Goal: Task Accomplishment & Management: Use online tool/utility

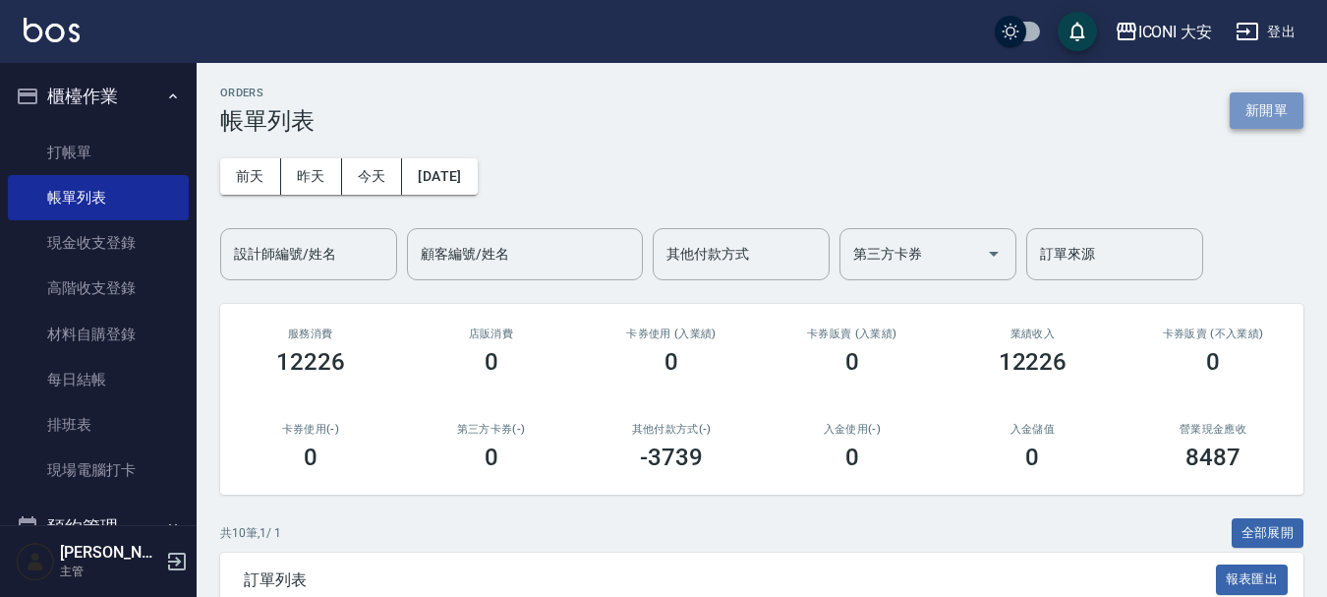
click at [1271, 110] on button "新開單" at bounding box center [1267, 110] width 74 height 36
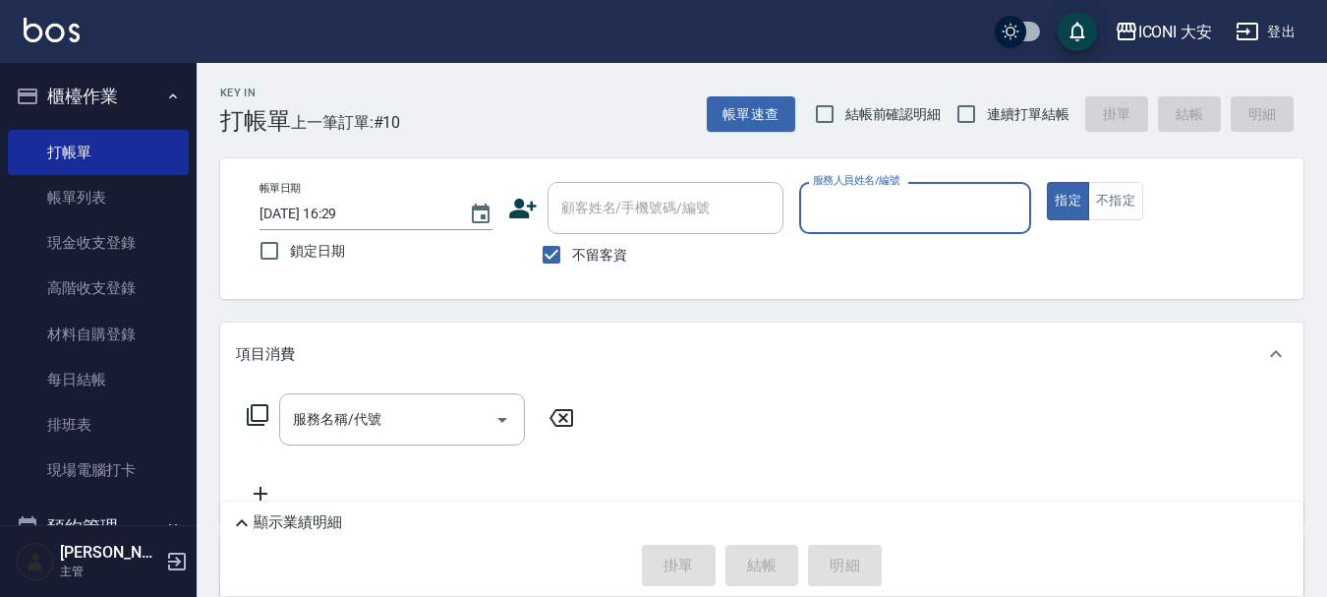
click at [926, 215] on input "服務人員姓名/編號" at bounding box center [915, 208] width 215 height 34
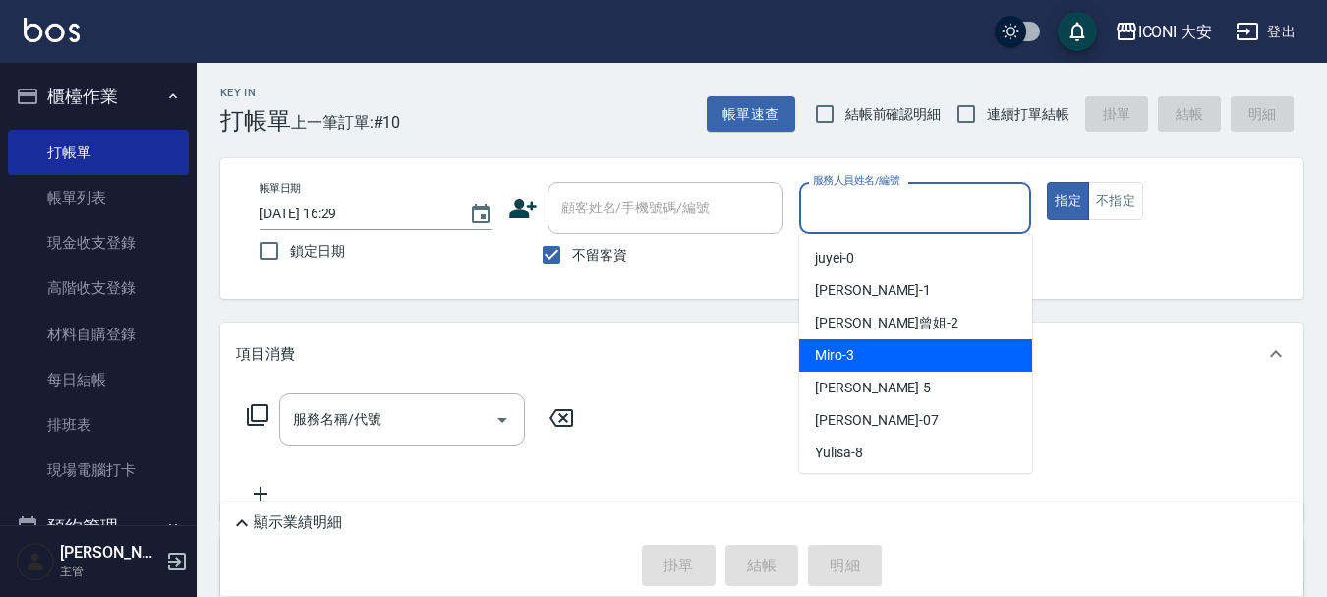
drag, startPoint x: 917, startPoint y: 380, endPoint x: 927, endPoint y: 355, distance: 26.5
click at [927, 355] on ul "juyei -0 [PERSON_NAME] -1 [PERSON_NAME]曾姐 -2 Miro -3 [PERSON_NAME]姐 -5 [PERSON_…" at bounding box center [915, 353] width 233 height 239
click at [927, 355] on div "Miro -3" at bounding box center [915, 355] width 233 height 32
type input "Miro-3"
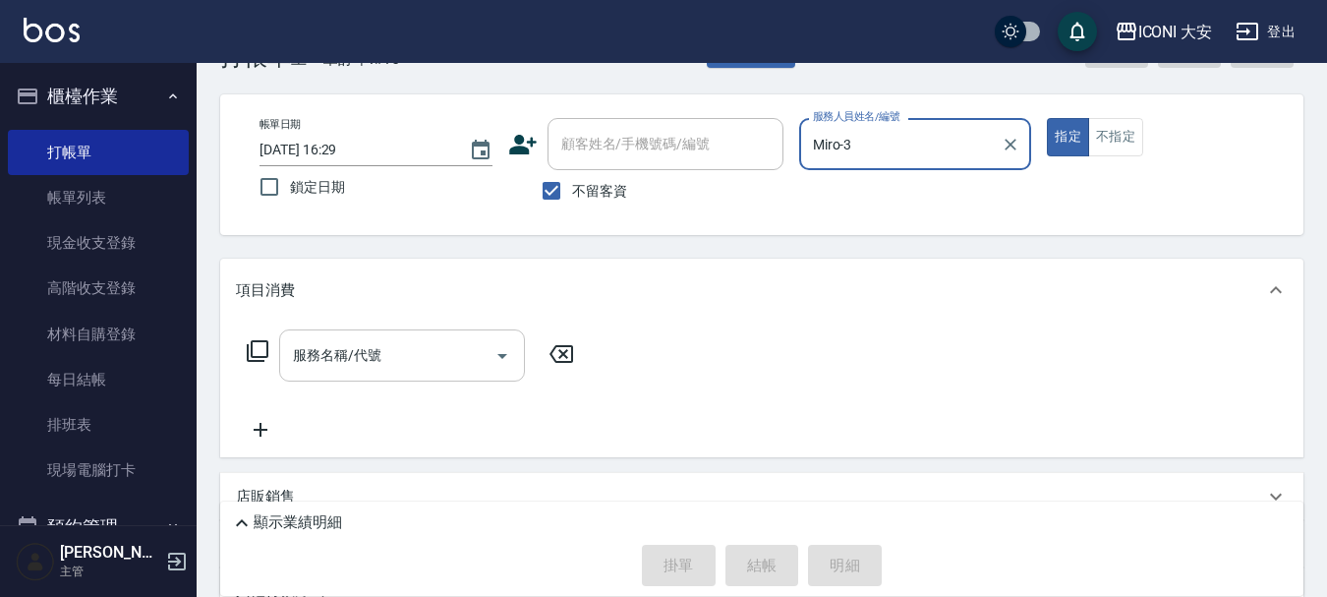
scroll to position [98, 0]
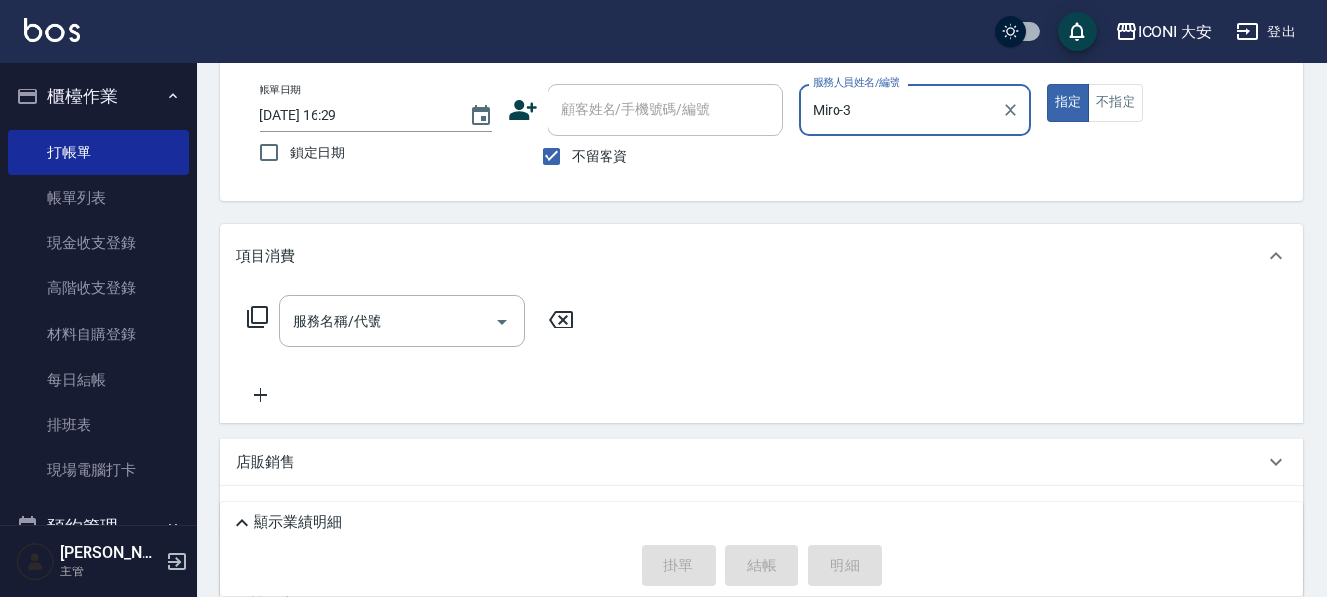
click at [254, 312] on icon at bounding box center [258, 317] width 24 height 24
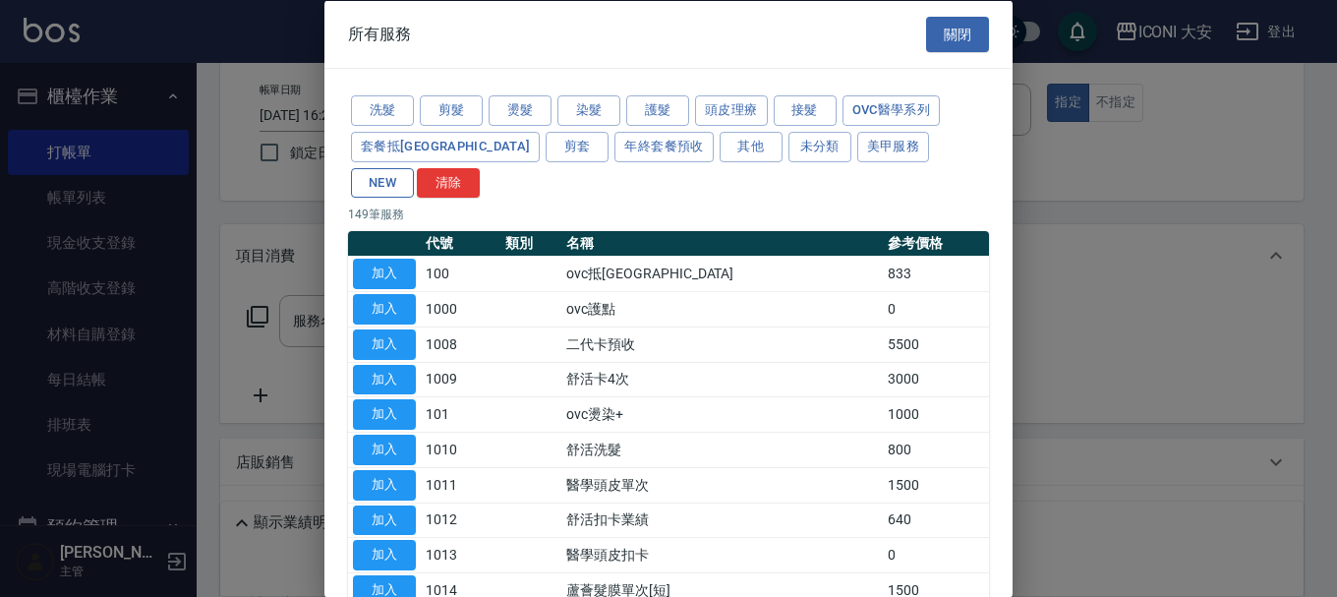
click at [414, 167] on button "NEW" at bounding box center [382, 182] width 63 height 30
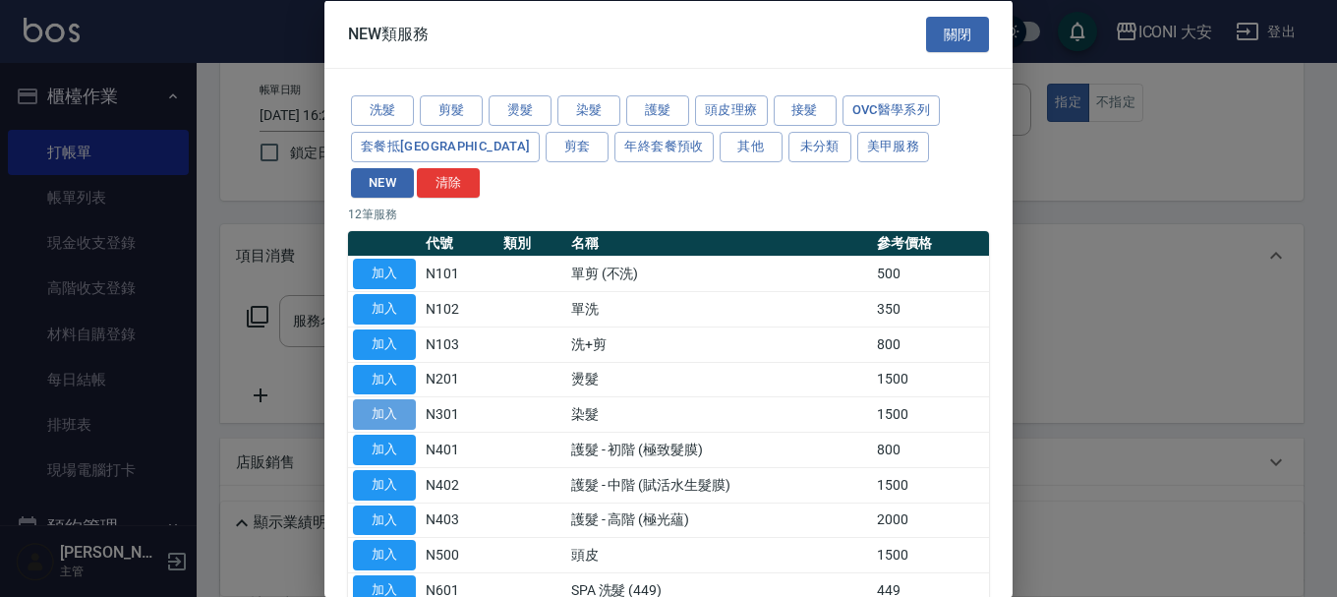
click at [389, 399] on button "加入" at bounding box center [384, 414] width 63 height 30
type input "染髮(N301)"
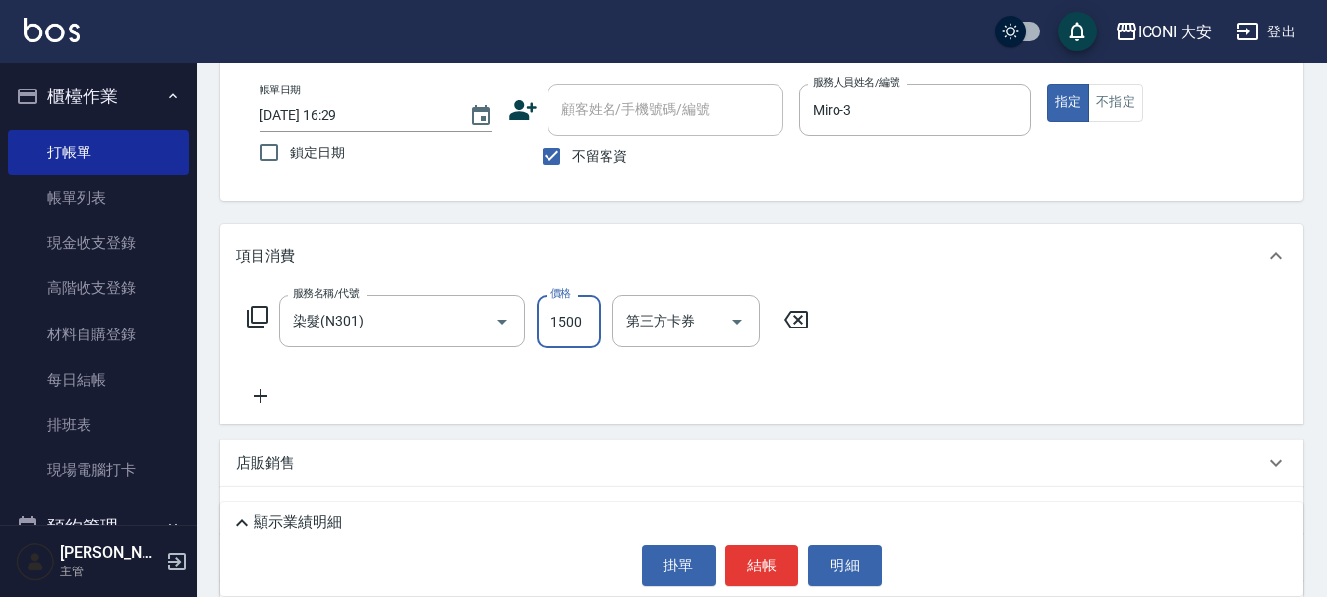
click at [579, 328] on input "1500" at bounding box center [569, 321] width 64 height 53
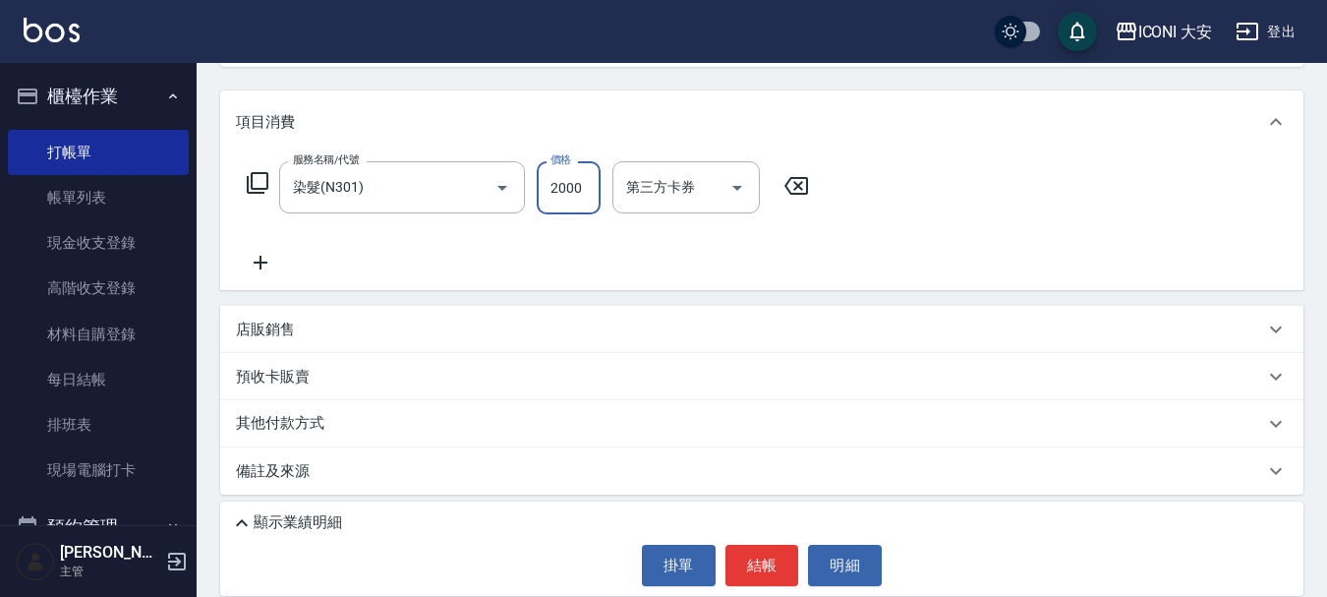
scroll to position [238, 0]
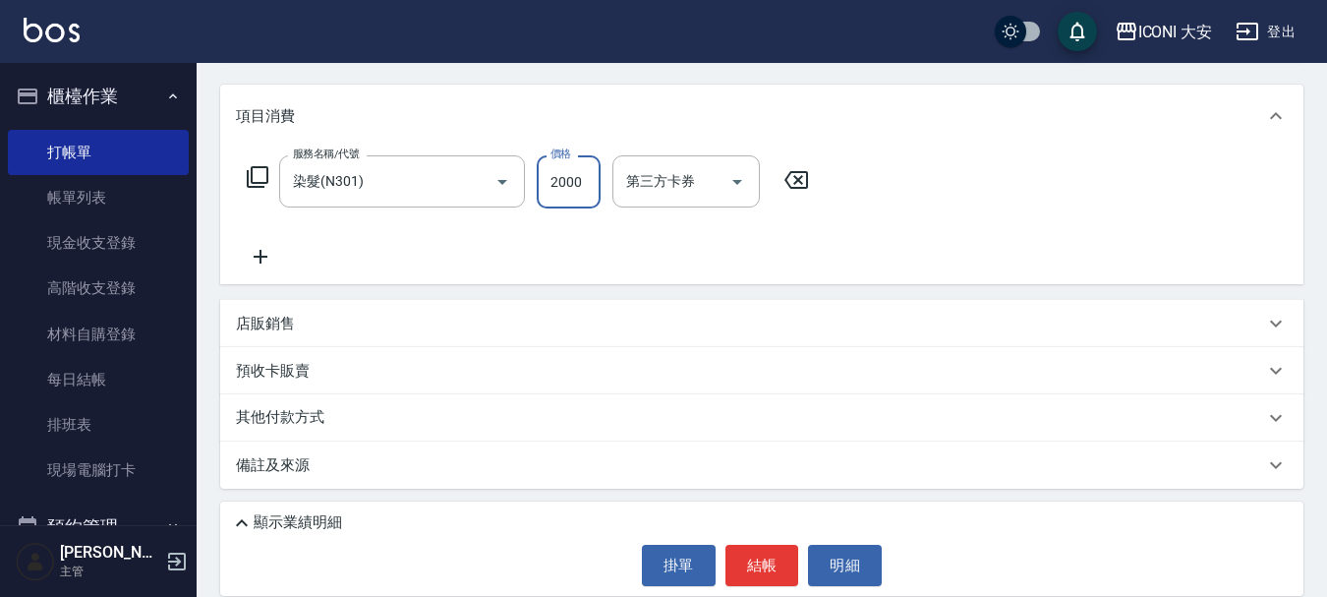
type input "2000"
click at [305, 516] on p "顯示業績明細" at bounding box center [298, 522] width 88 height 21
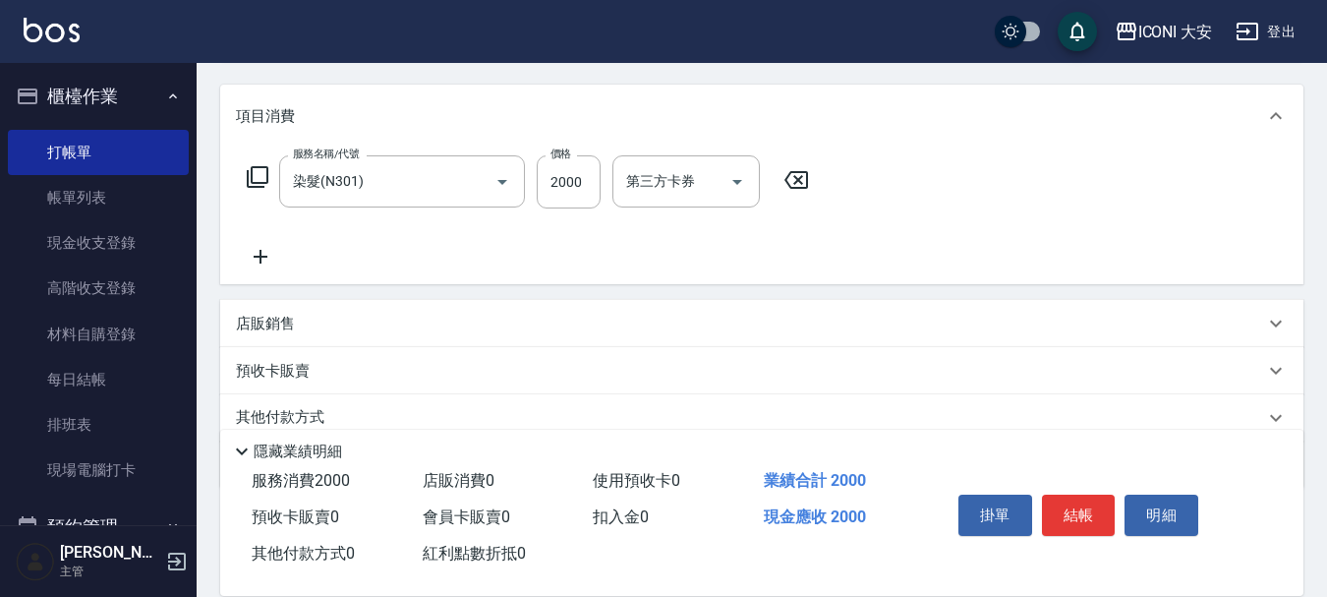
scroll to position [319, 0]
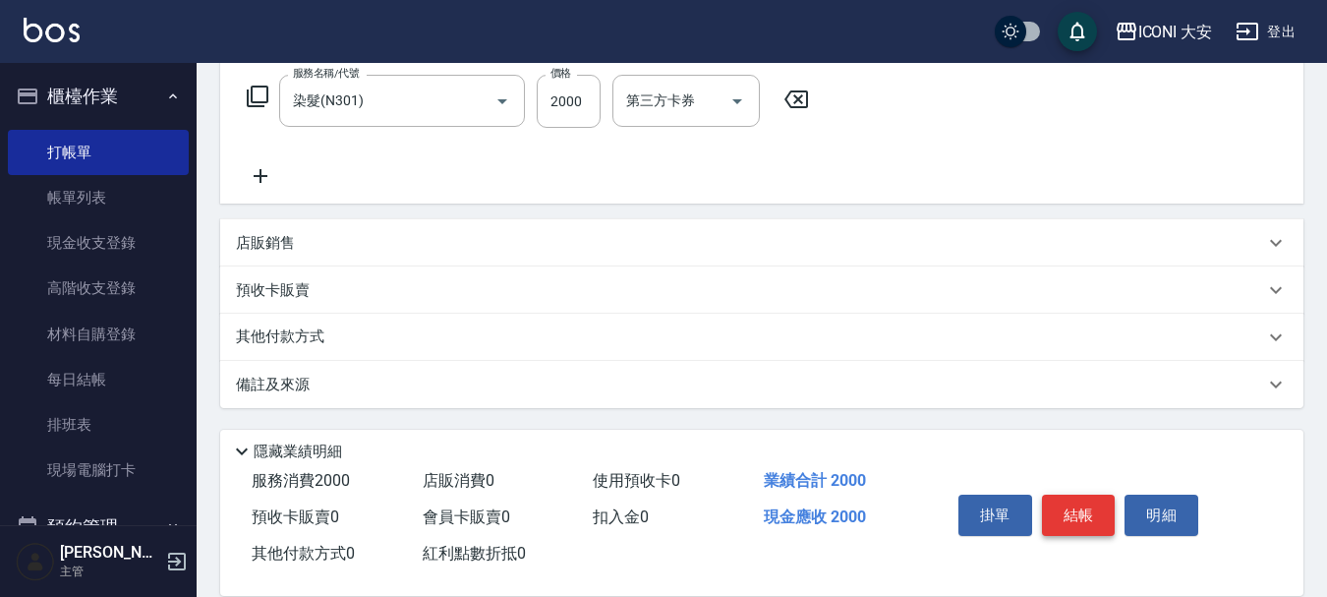
click at [1085, 511] on button "結帳" at bounding box center [1079, 515] width 74 height 41
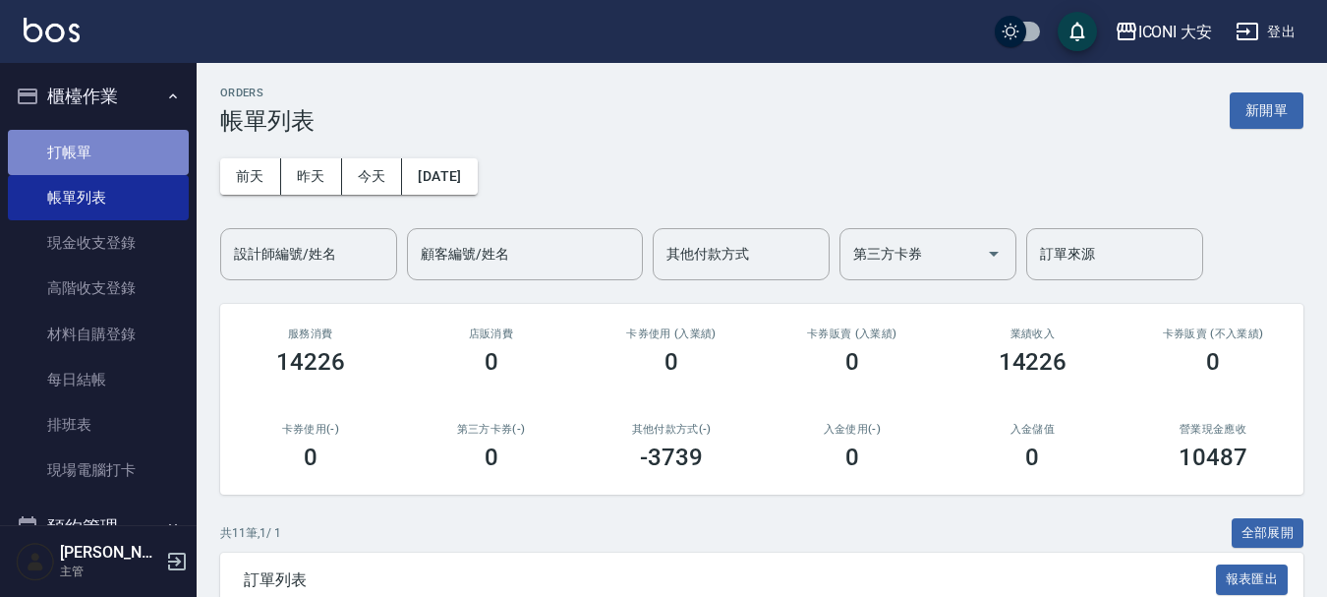
click at [100, 151] on link "打帳單" at bounding box center [98, 152] width 181 height 45
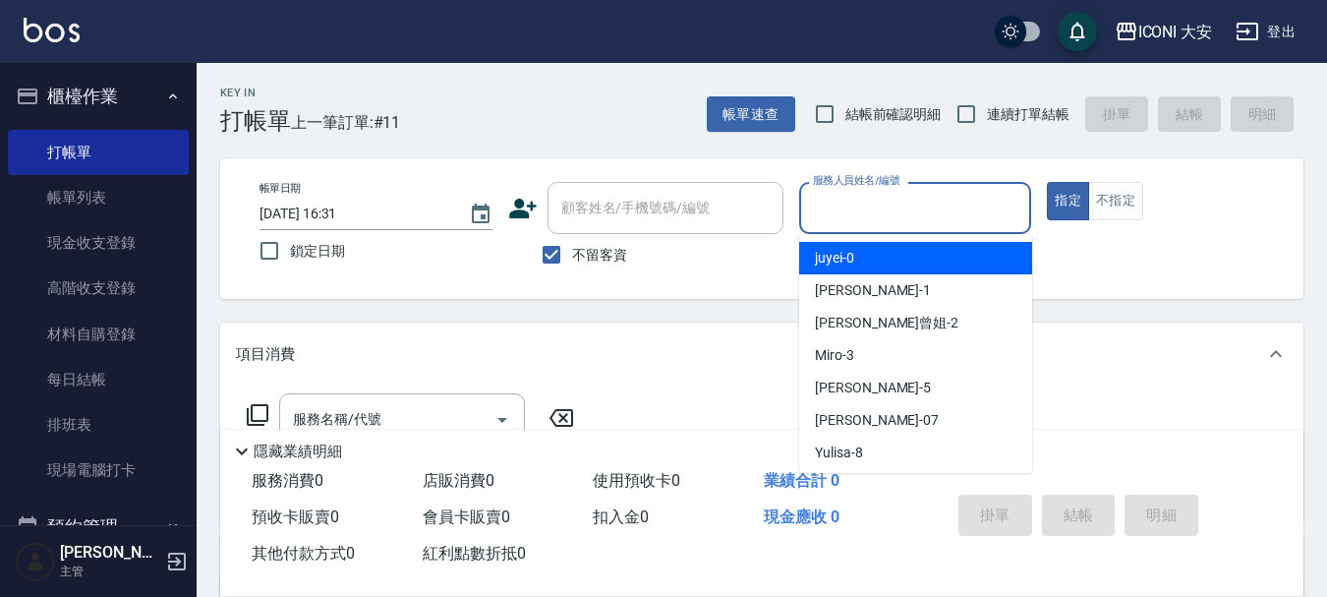
click at [836, 197] on input "服務人員姓名/編號" at bounding box center [915, 208] width 215 height 34
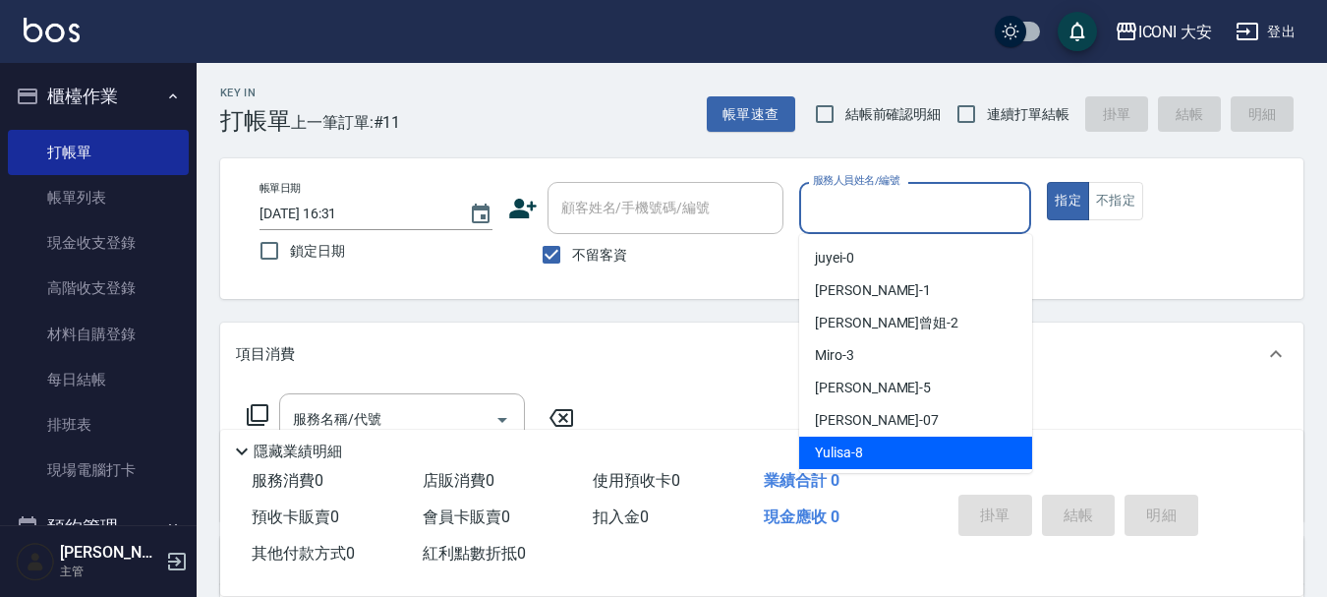
click at [824, 459] on span "Yulisa -8" at bounding box center [839, 452] width 48 height 21
type input "Yulisa-8"
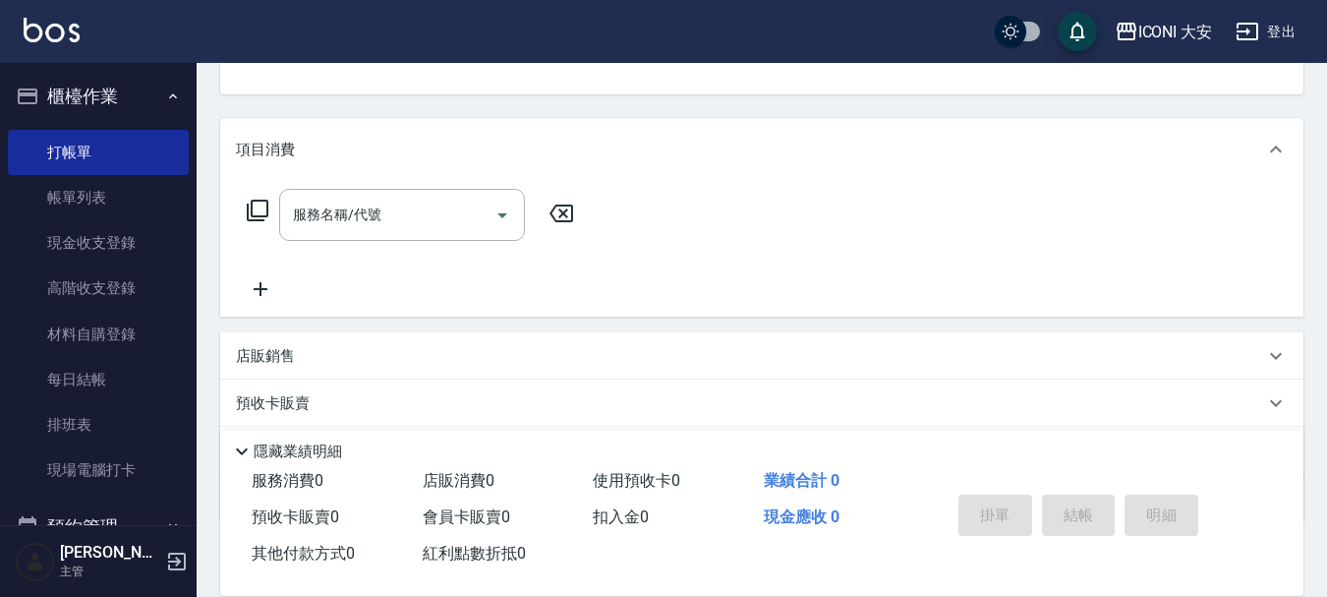
scroll to position [295, 0]
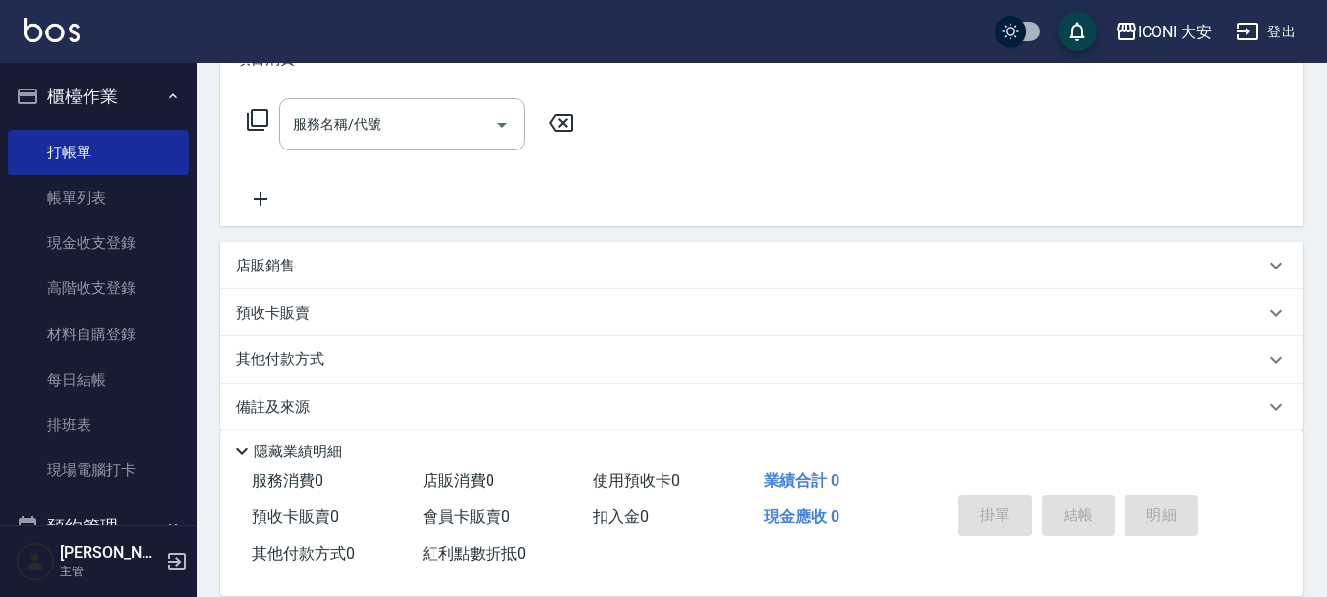
click at [249, 116] on icon at bounding box center [258, 120] width 22 height 22
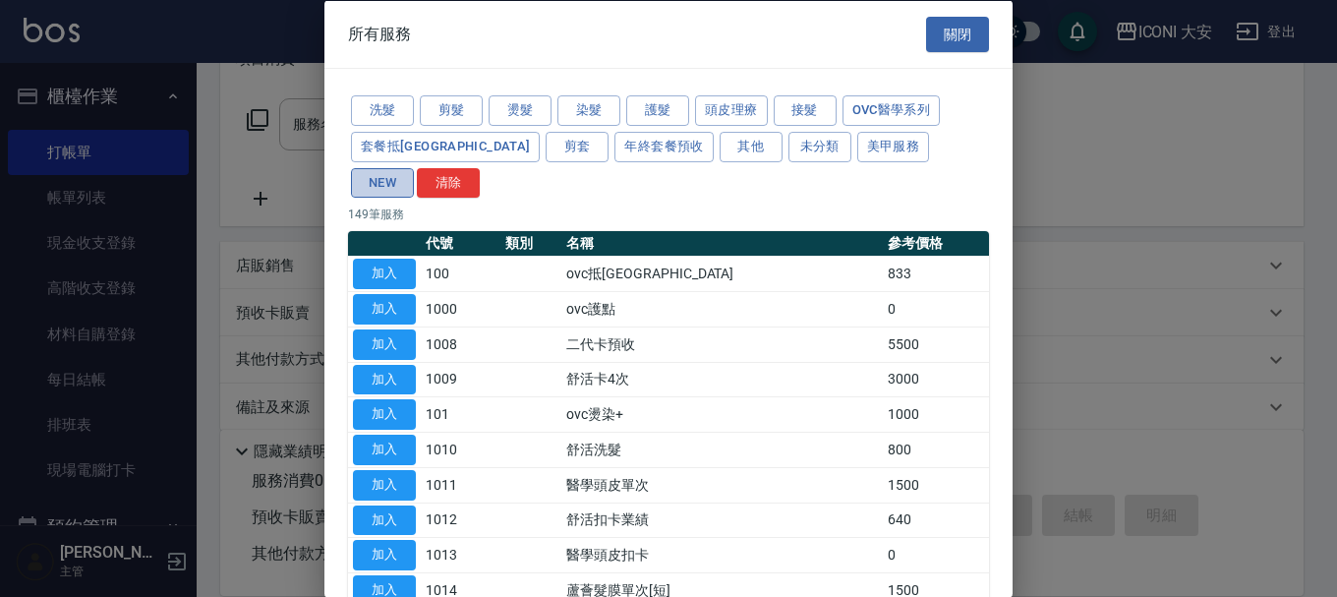
click at [414, 167] on button "NEW" at bounding box center [382, 182] width 63 height 30
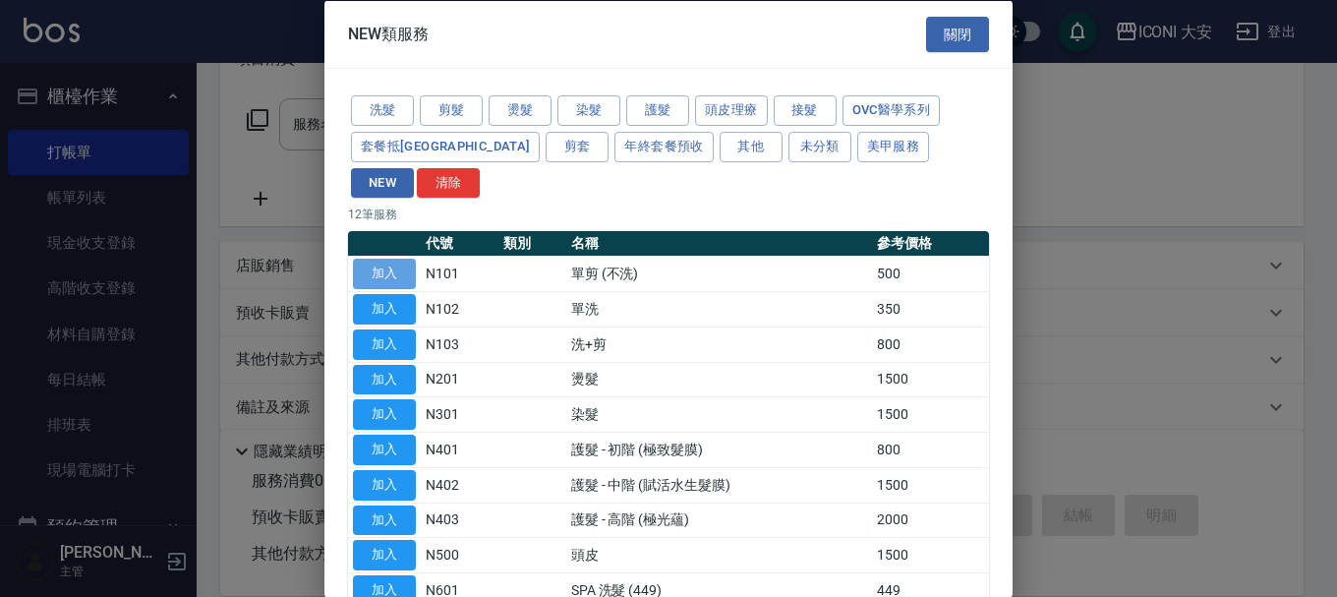
click at [377, 259] on button "加入" at bounding box center [384, 274] width 63 height 30
type input "單剪 (不洗)(N101)"
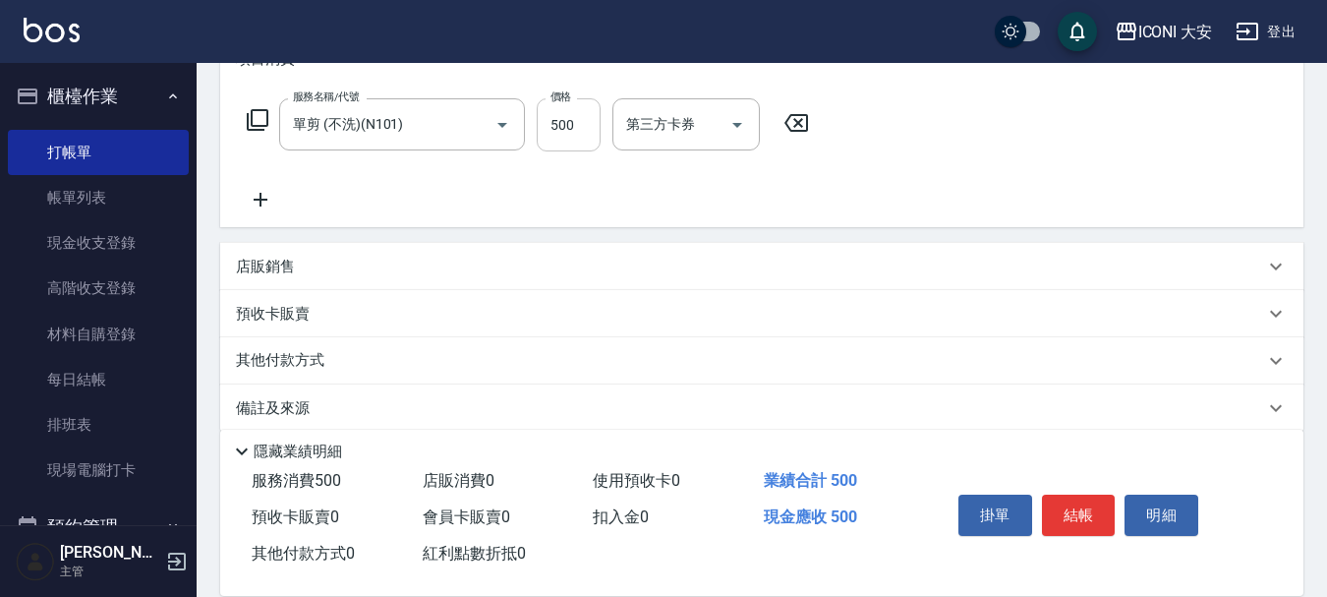
click at [561, 125] on input "500" at bounding box center [569, 124] width 64 height 53
type input "300"
click at [1081, 510] on button "結帳" at bounding box center [1079, 515] width 74 height 41
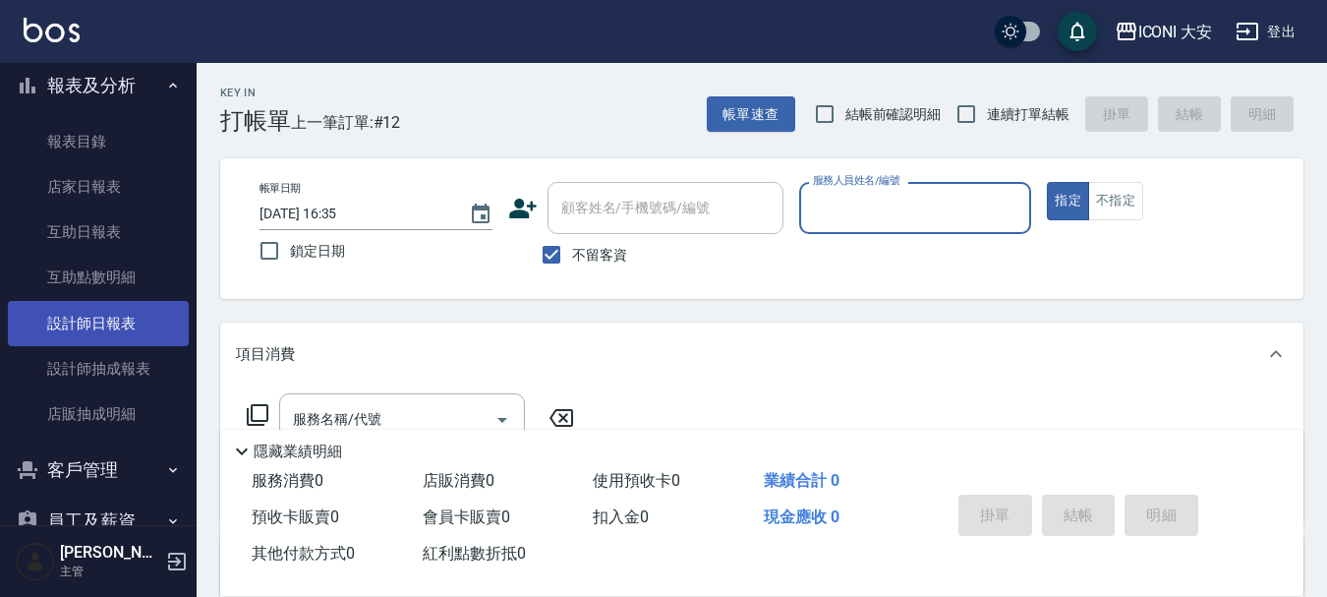
scroll to position [590, 0]
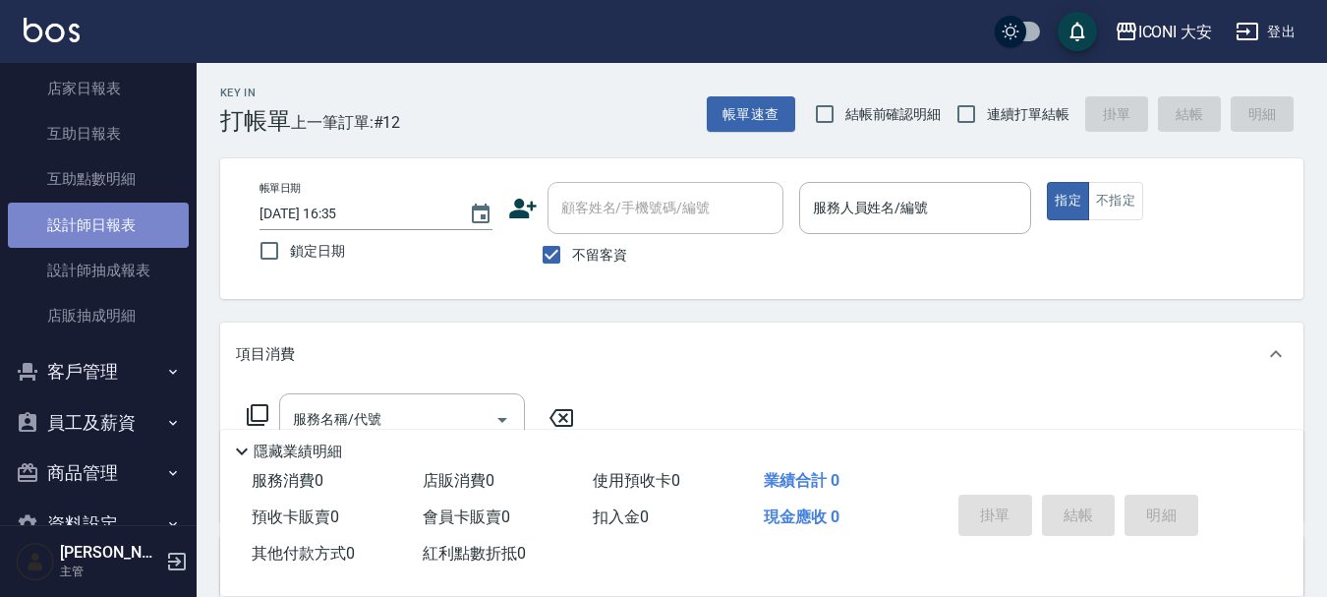
click at [125, 237] on link "設計師日報表" at bounding box center [98, 225] width 181 height 45
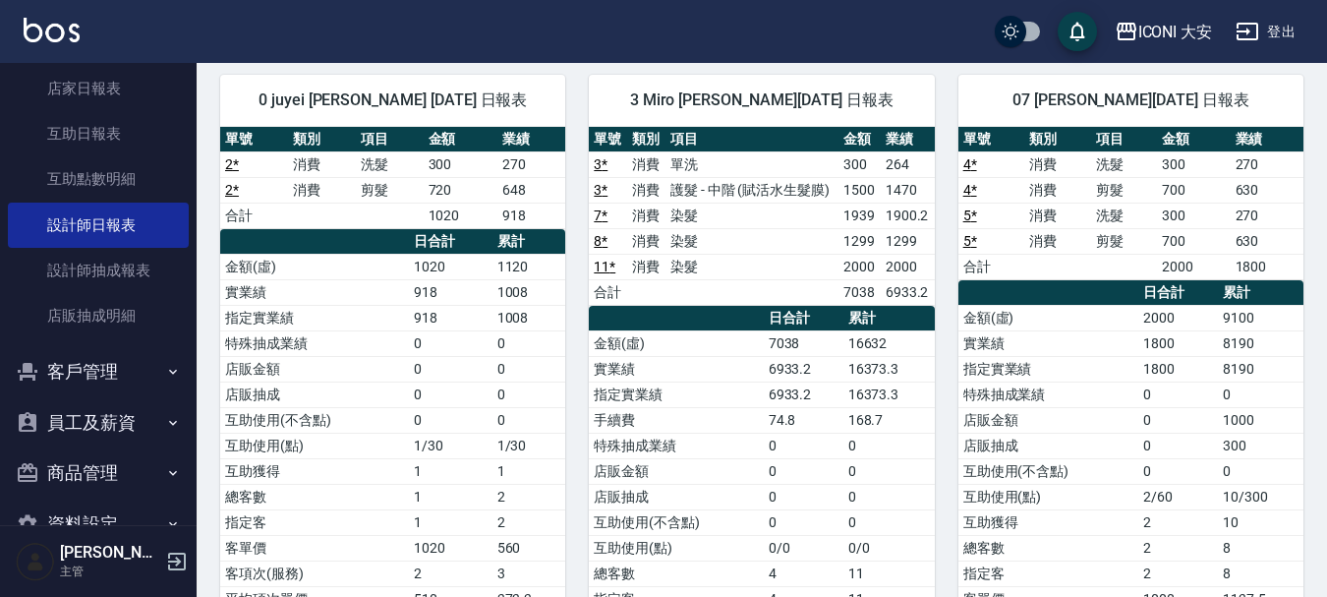
scroll to position [98, 0]
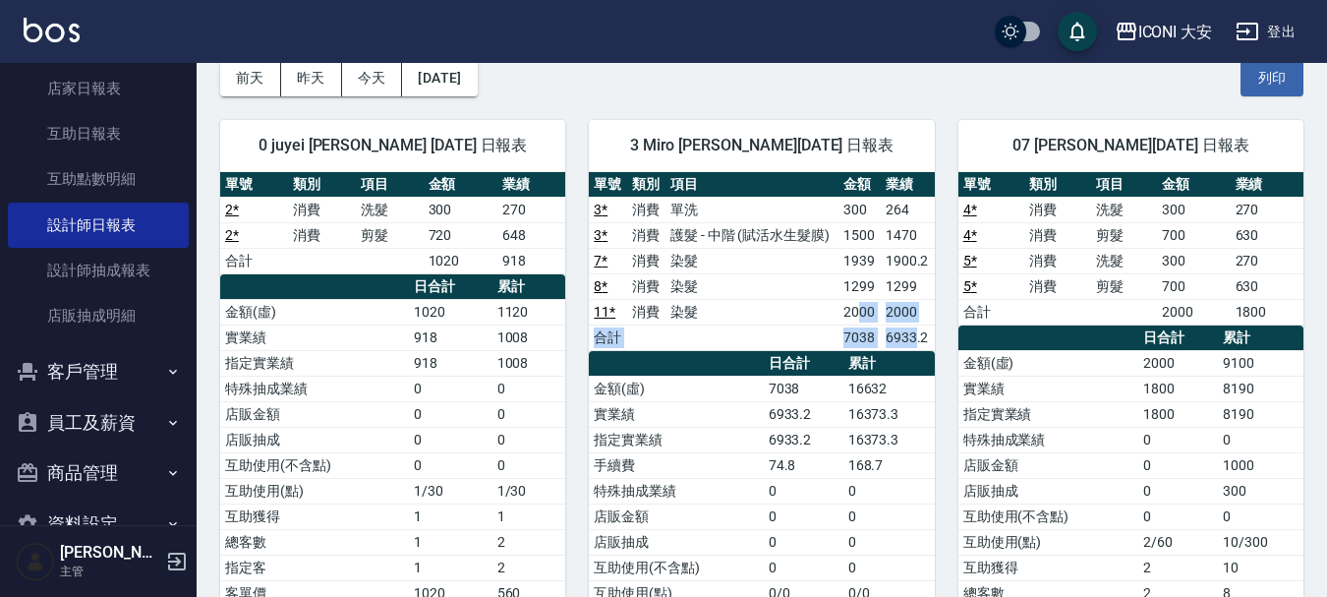
drag, startPoint x: 860, startPoint y: 321, endPoint x: 914, endPoint y: 331, distance: 55.1
click at [914, 331] on tbody "3 * 消費 單洗 300 264 3 * 消費 護髮 - 中階 (賦活水生髮膜) 1500 1470 7 * 消費 染髮 1939 1900.2 8 * 消…" at bounding box center [761, 273] width 345 height 153
click at [914, 331] on td "6933.2" at bounding box center [908, 337] width 54 height 26
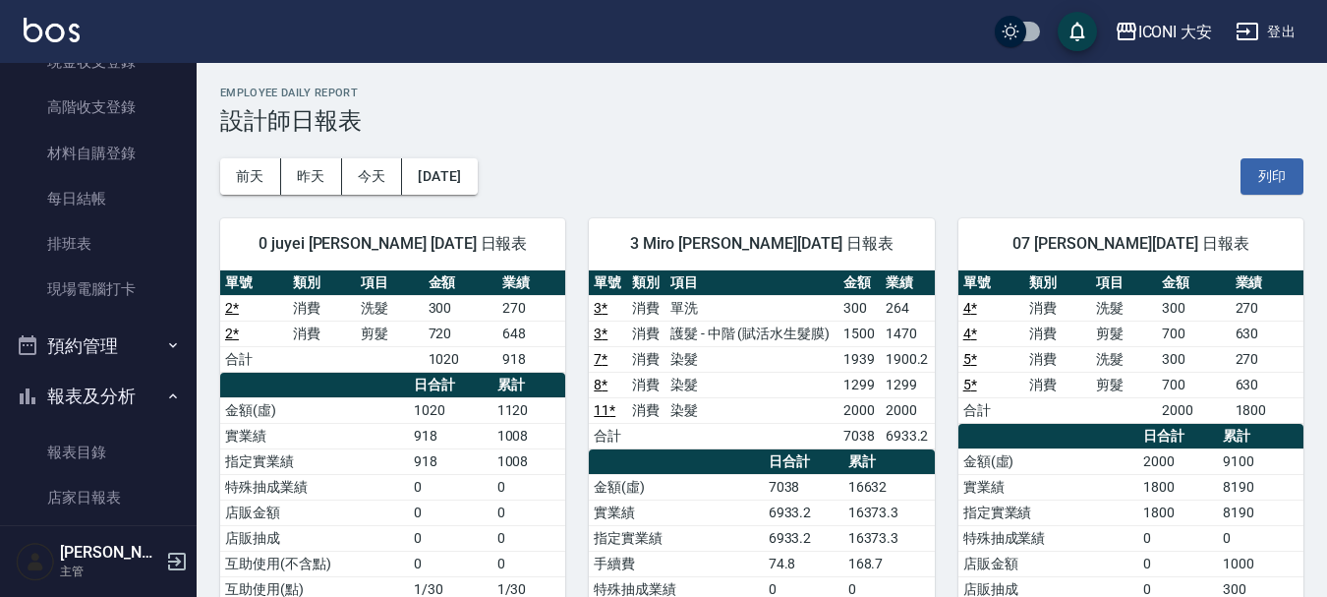
scroll to position [0, 0]
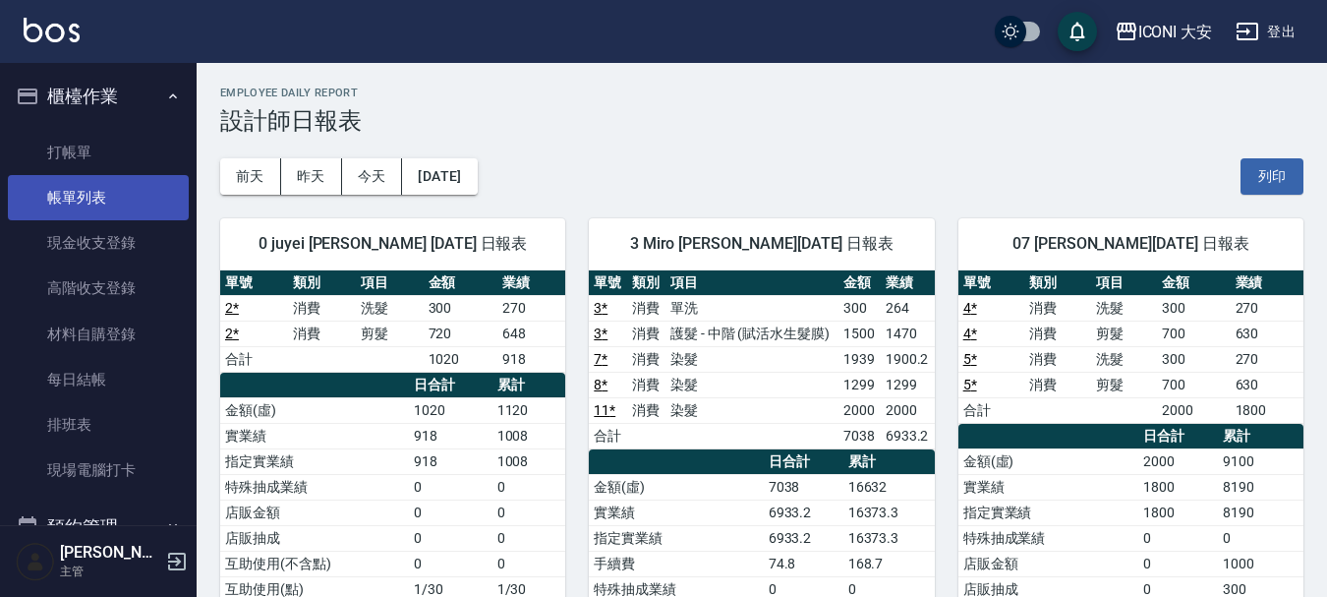
click at [72, 187] on link "帳單列表" at bounding box center [98, 197] width 181 height 45
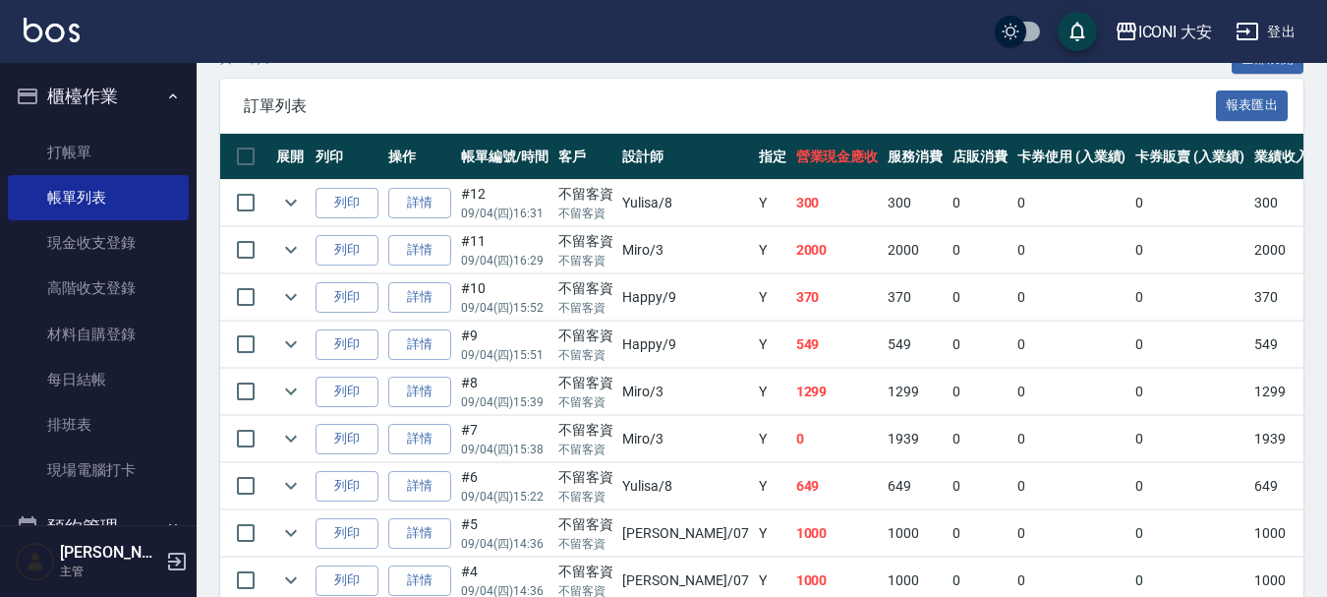
scroll to position [492, 0]
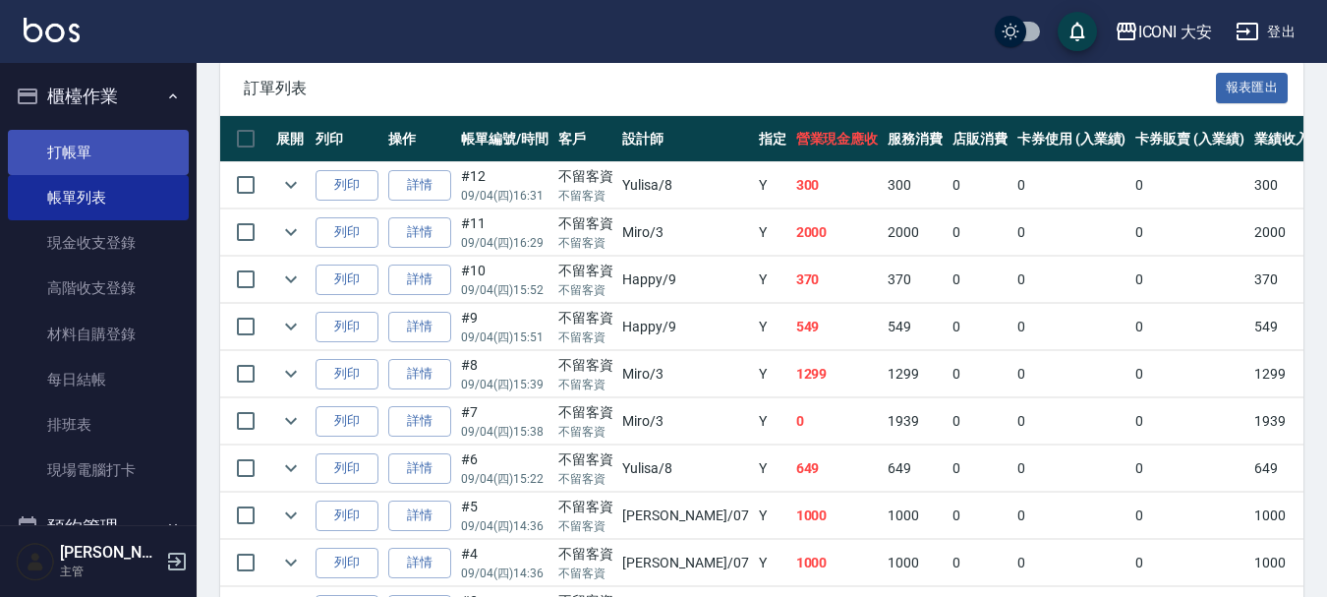
click at [97, 148] on link "打帳單" at bounding box center [98, 152] width 181 height 45
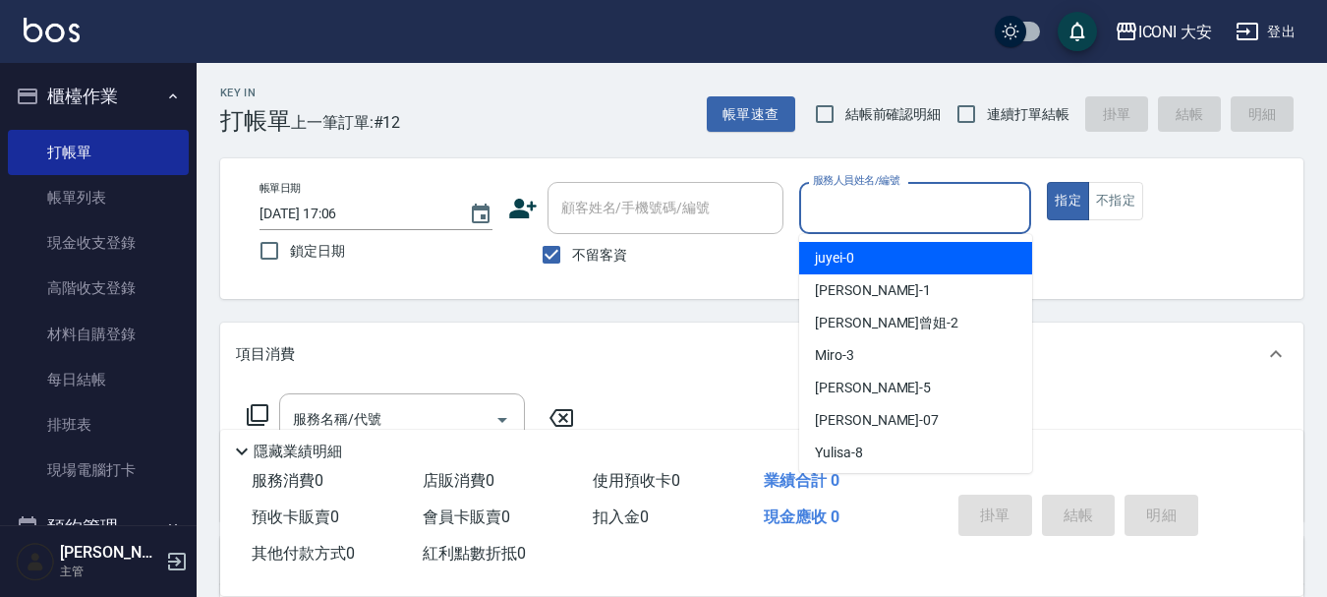
click at [888, 220] on input "服務人員姓名/編號" at bounding box center [915, 208] width 215 height 34
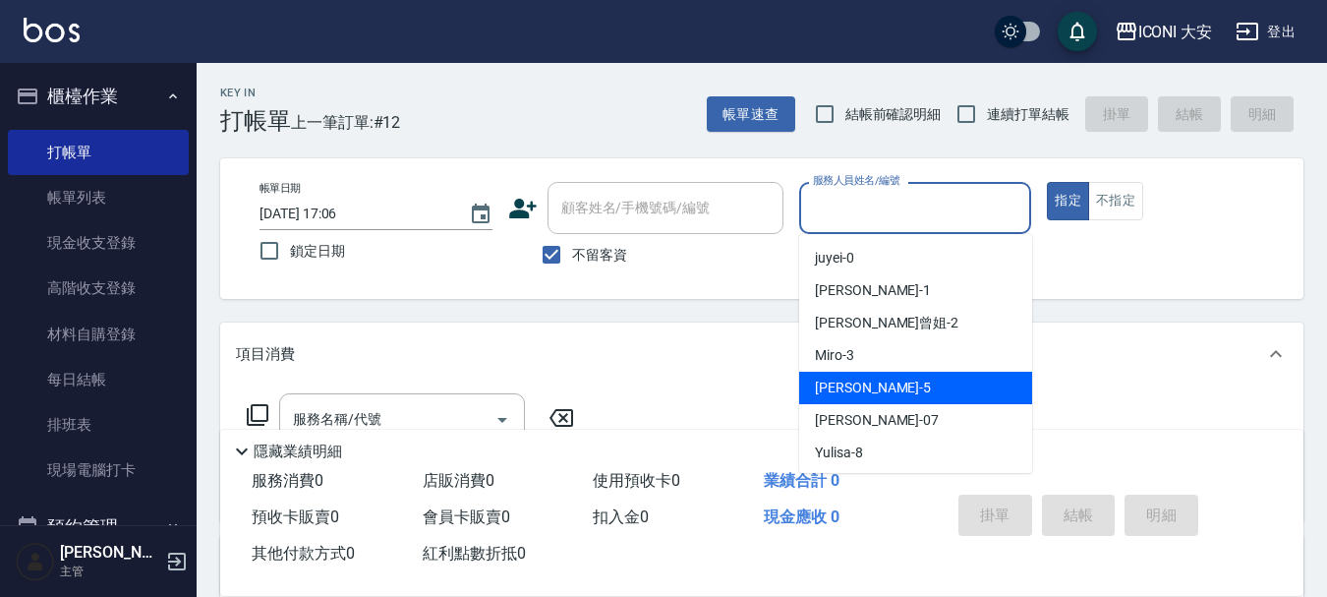
scroll to position [36, 0]
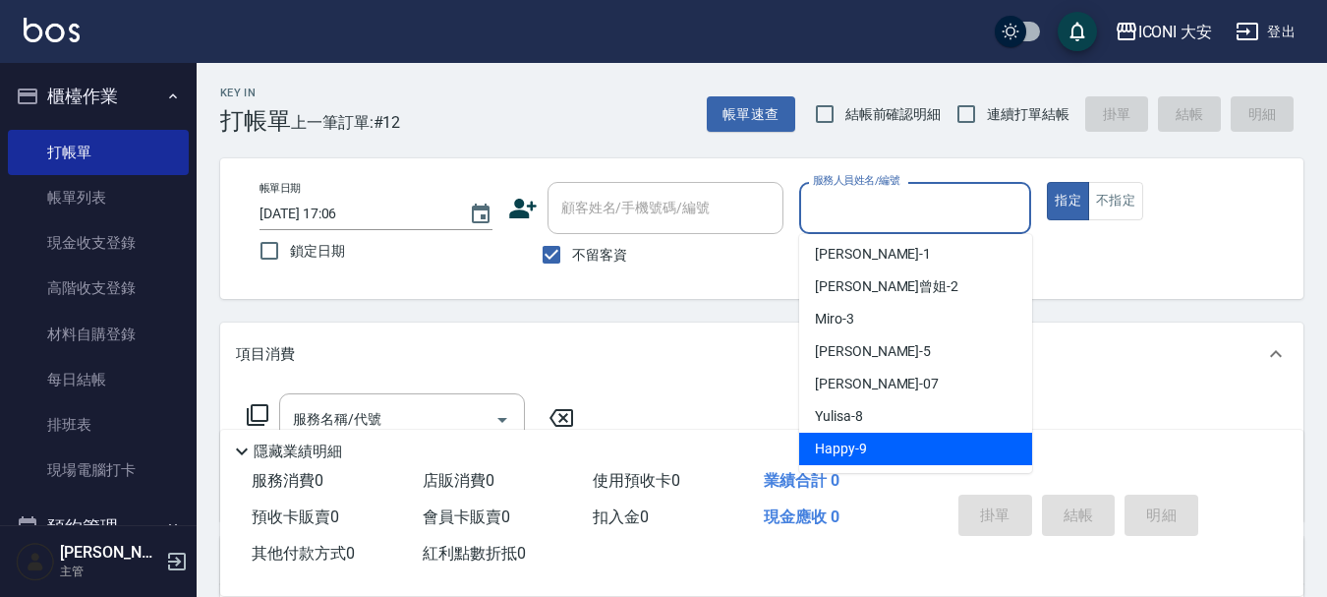
click at [851, 458] on span "Happy -9" at bounding box center [841, 449] width 52 height 21
type input "Happy-9"
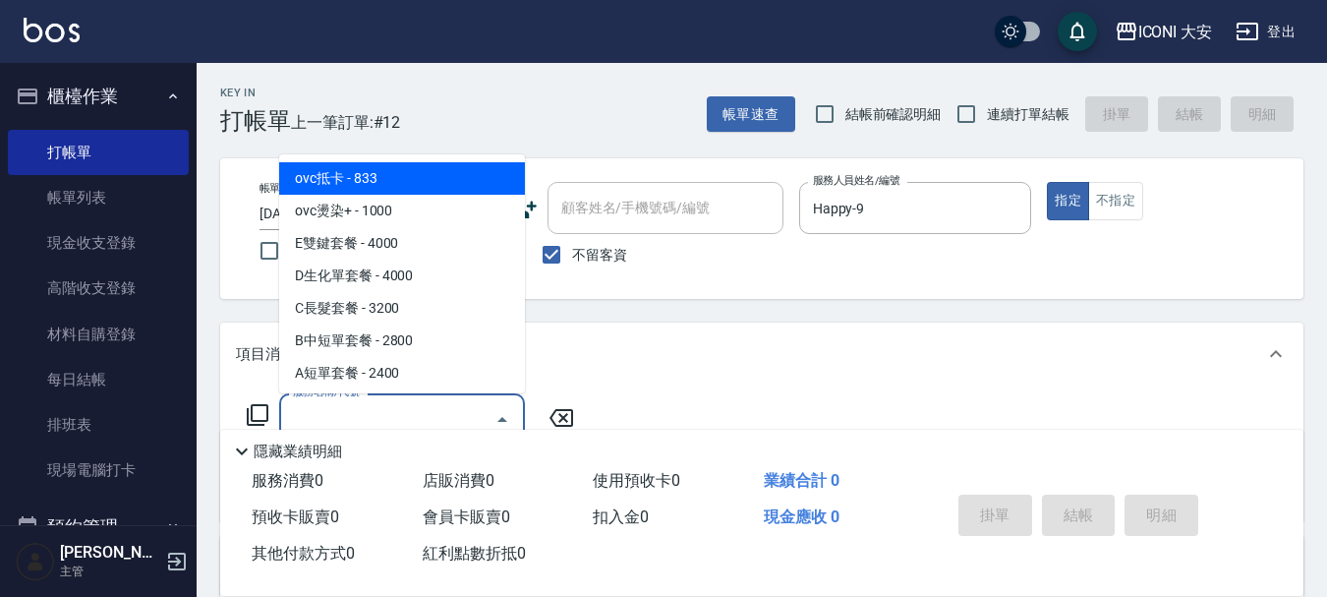
click at [383, 414] on input "服務名稱/代號" at bounding box center [387, 419] width 199 height 34
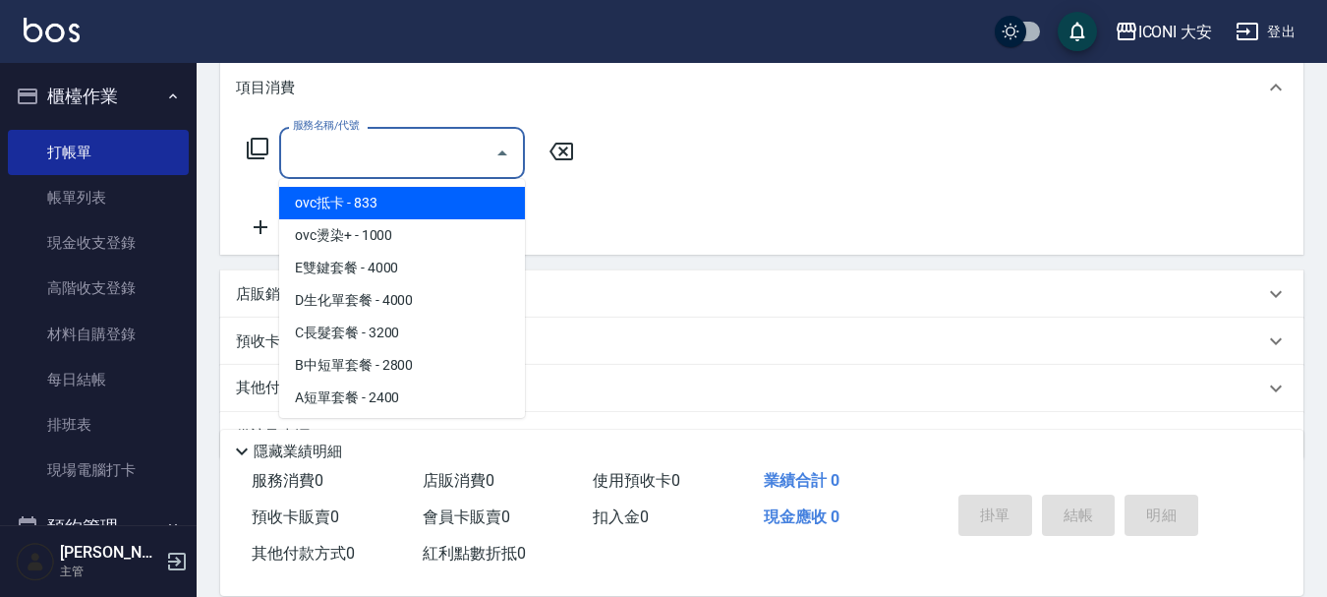
scroll to position [318, 0]
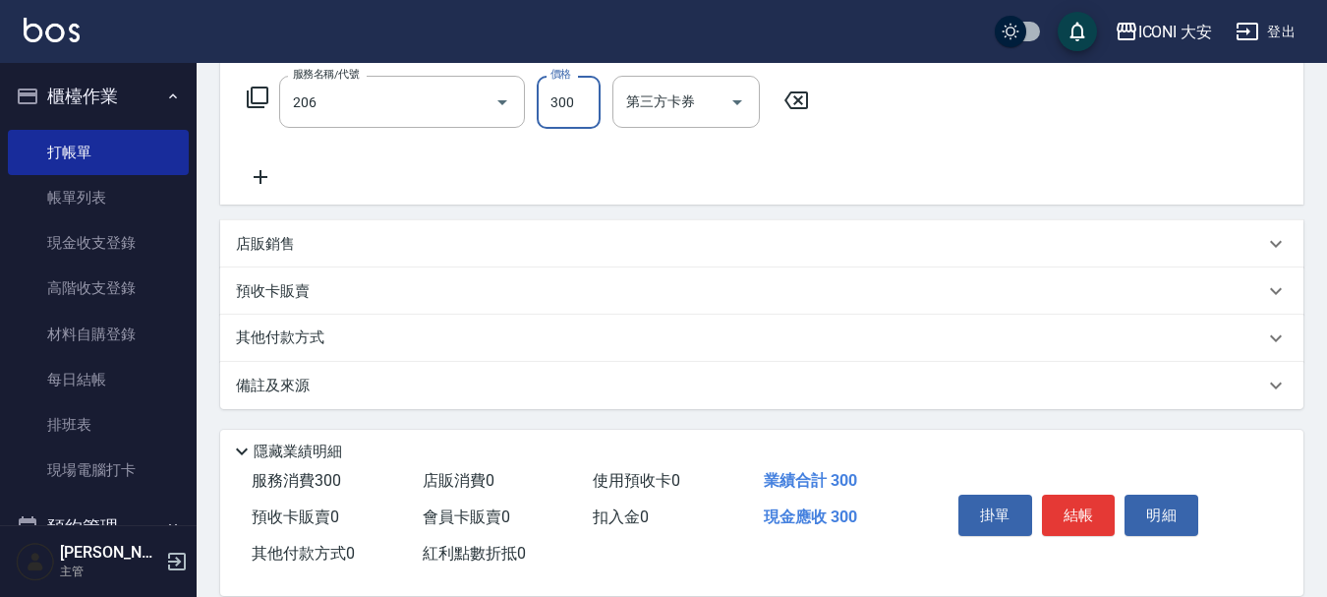
type input "洗髮(206)"
type input "350"
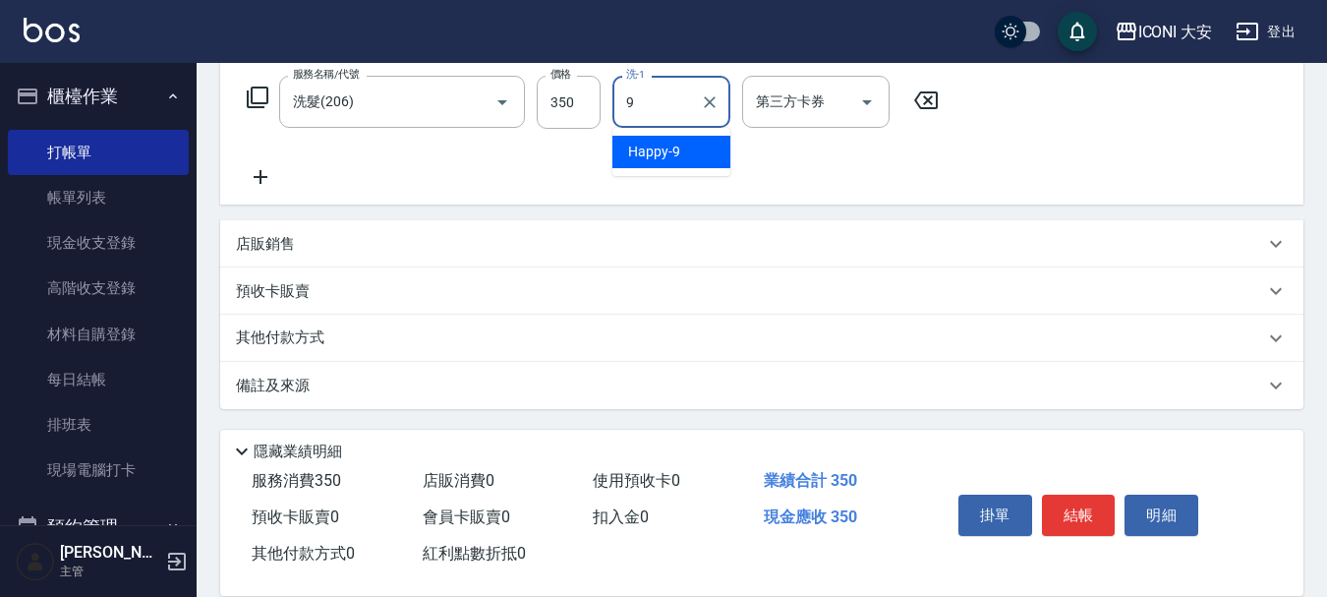
type input "Happy-9"
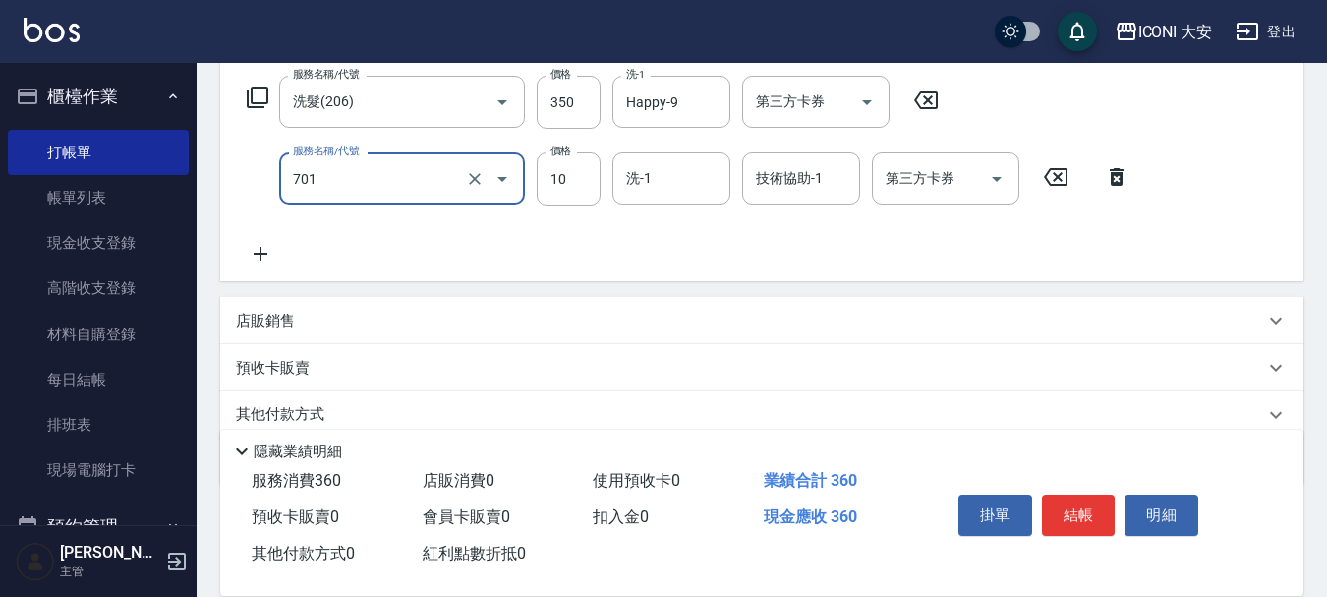
type input "[PERSON_NAME](701)"
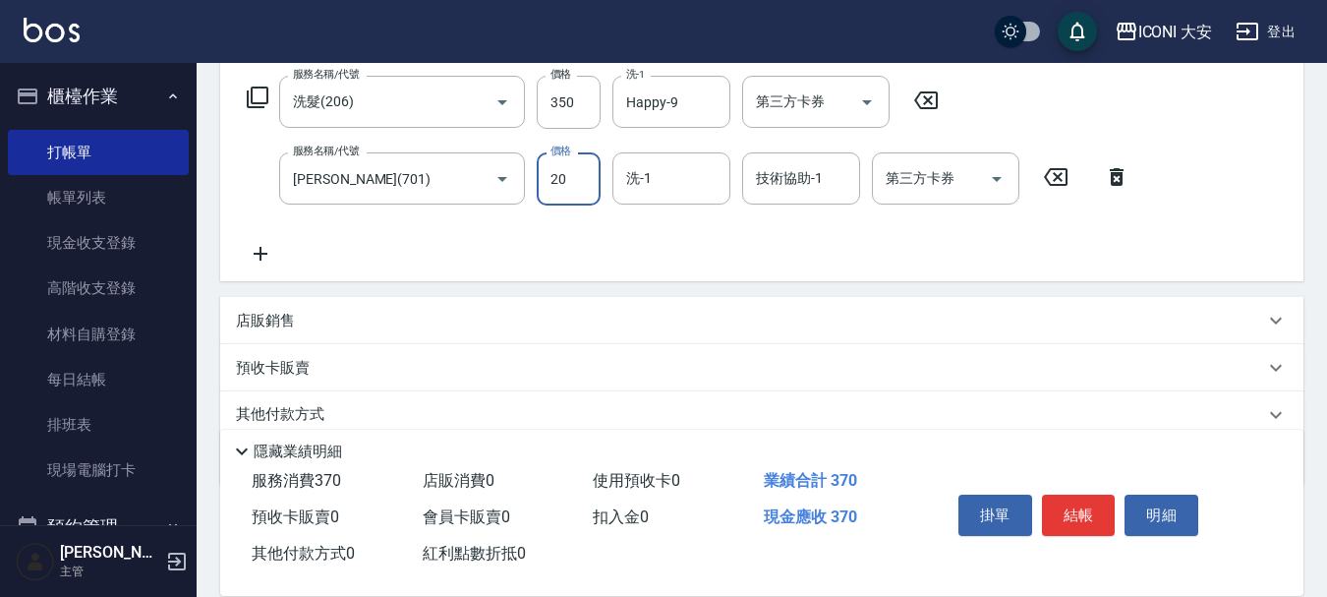
type input "20"
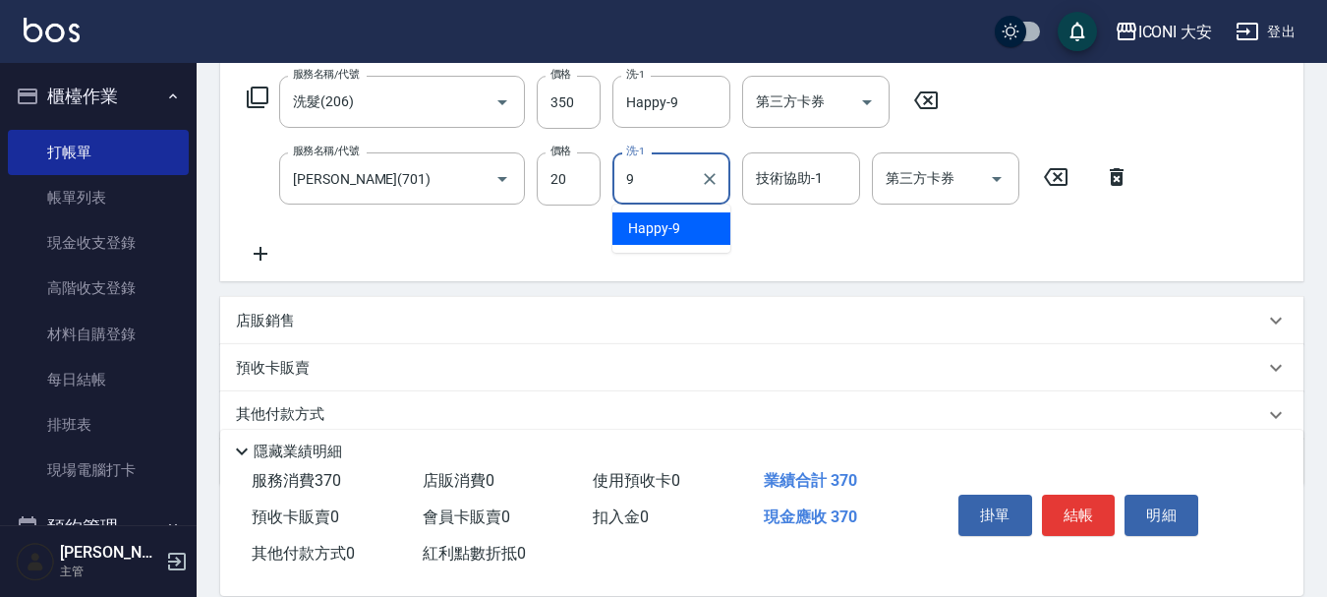
type input "Happy-9"
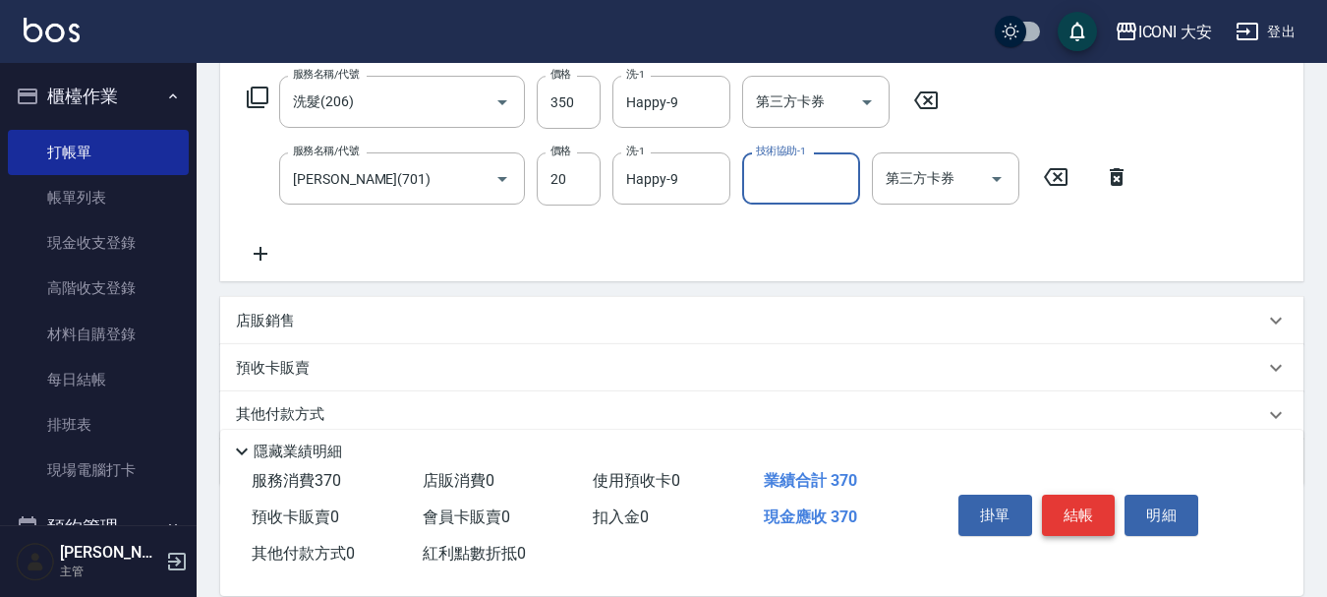
click at [1081, 503] on button "結帳" at bounding box center [1079, 515] width 74 height 41
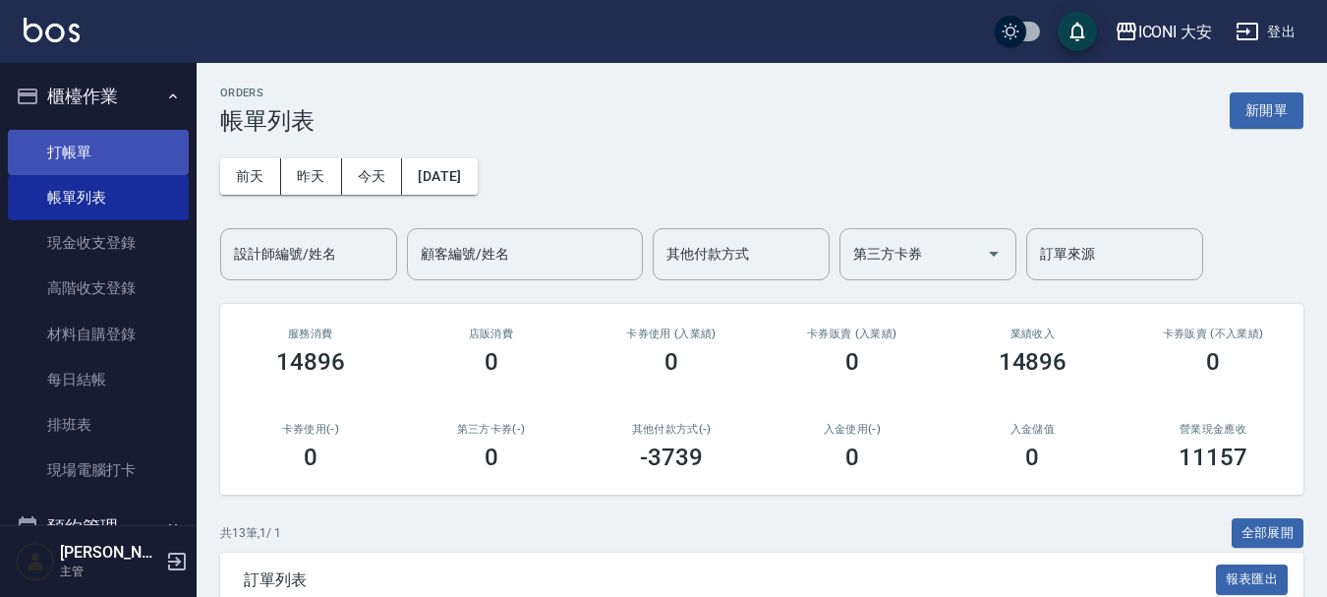
click at [99, 134] on link "打帳單" at bounding box center [98, 152] width 181 height 45
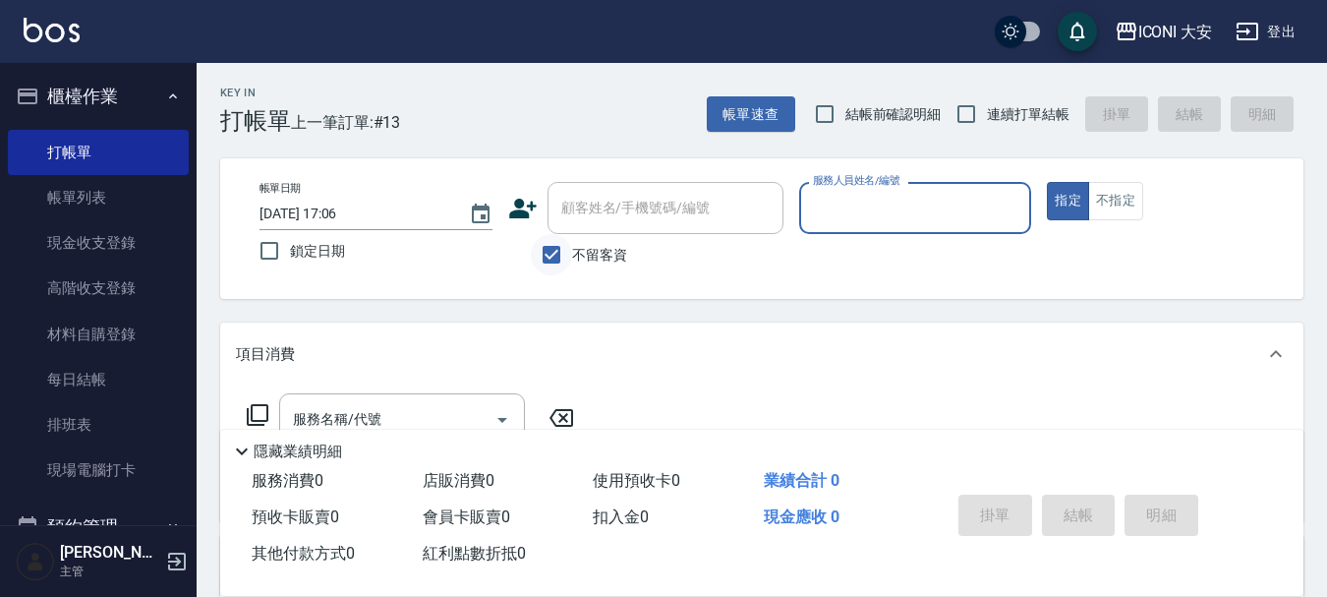
click at [556, 268] on input "不留客資" at bounding box center [551, 254] width 41 height 41
checkbox input "false"
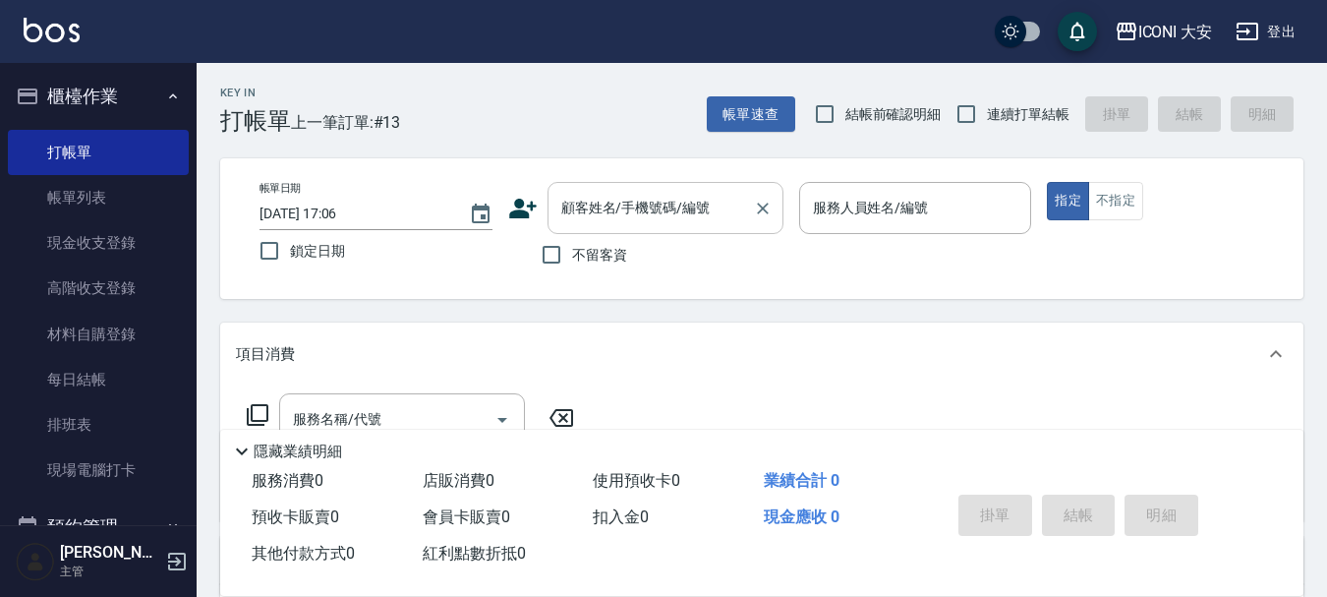
click at [578, 219] on input "顧客姓名/手機號碼/編號" at bounding box center [651, 208] width 189 height 34
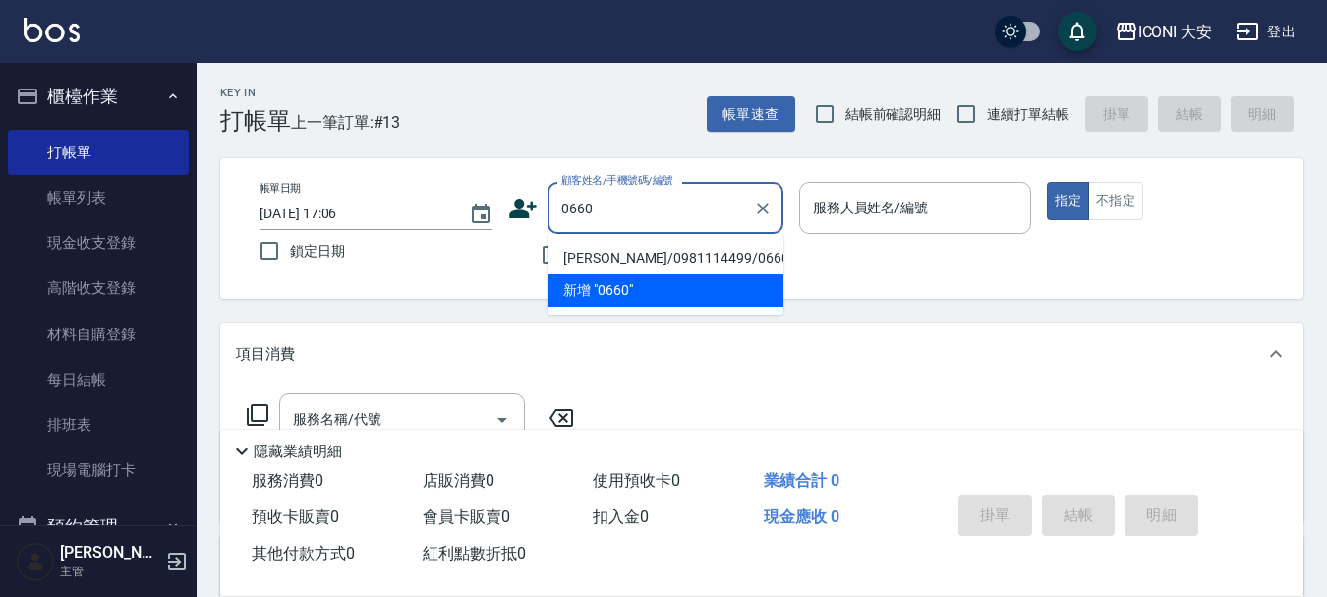
click at [616, 258] on li "[PERSON_NAME]/0981114499/0660" at bounding box center [666, 258] width 236 height 32
type input "[PERSON_NAME]/0981114499/0660"
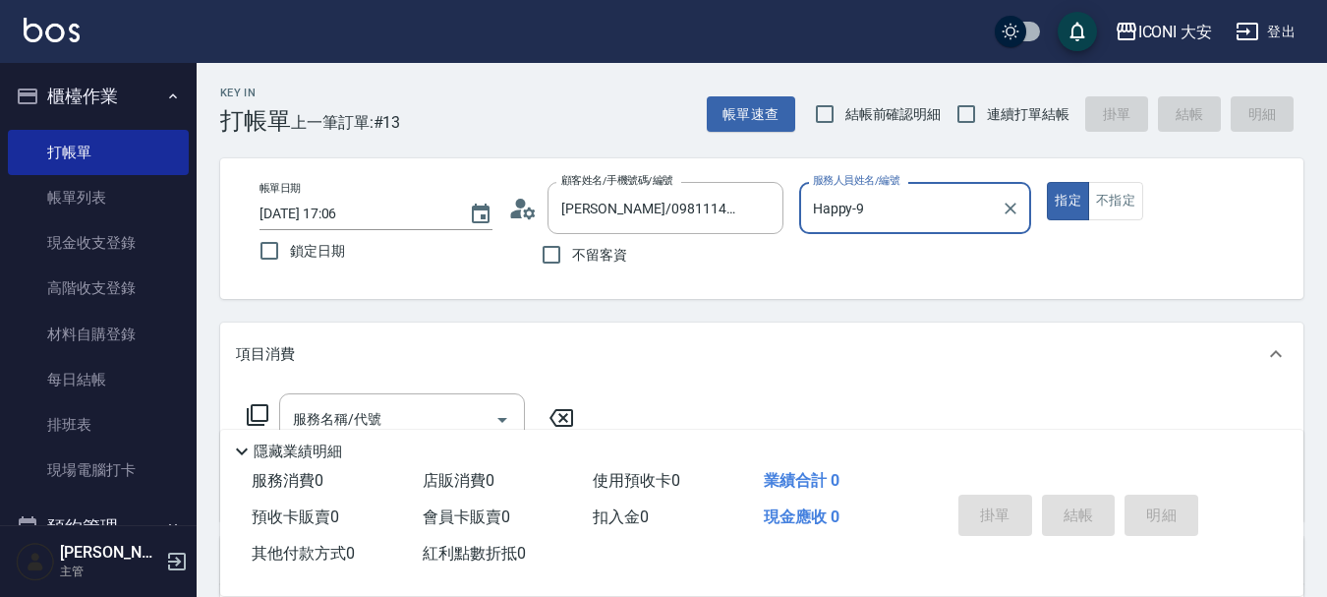
type input "Happy-9"
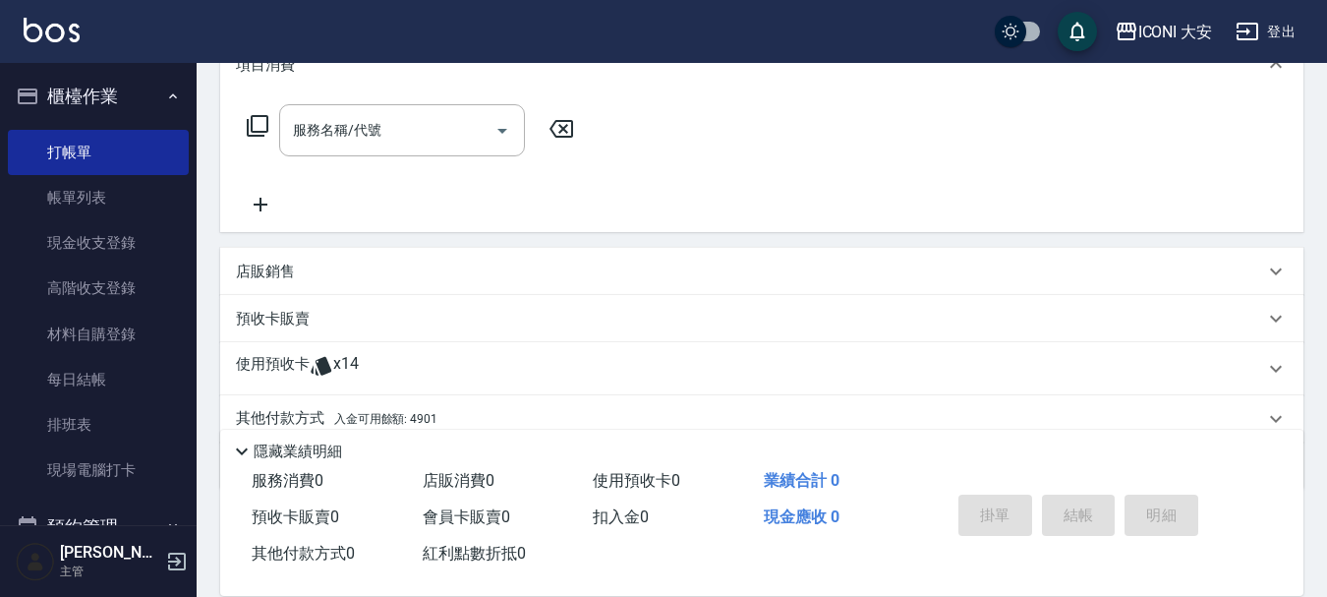
scroll to position [295, 0]
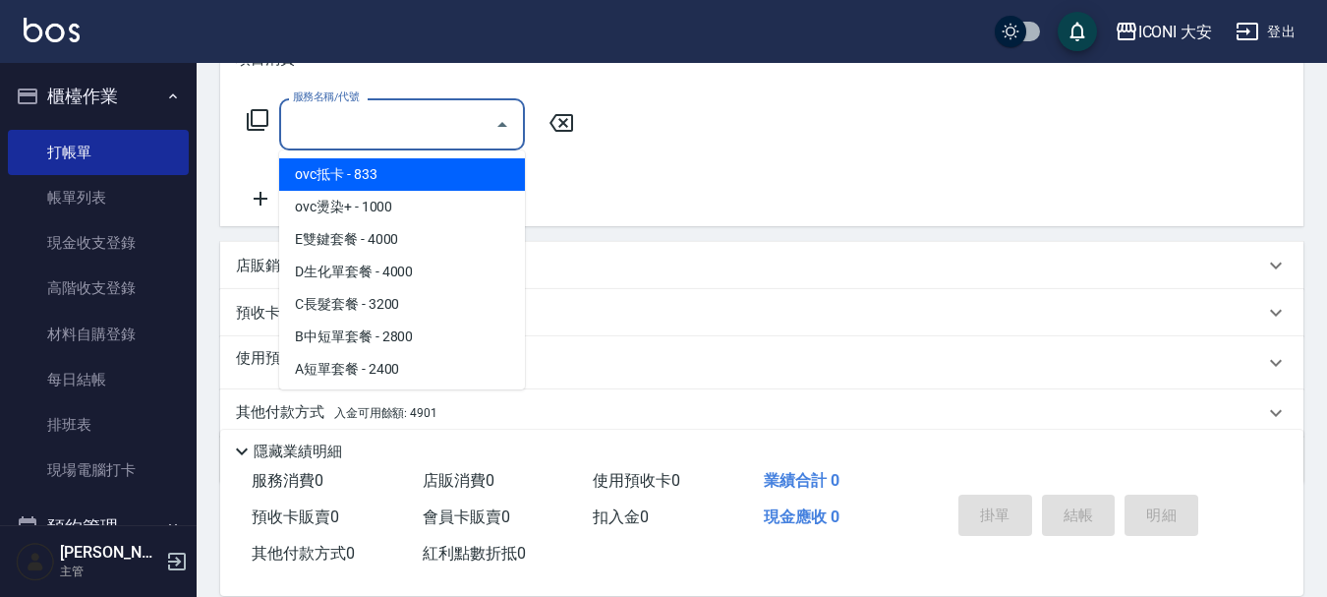
click at [389, 119] on input "服務名稱/代號" at bounding box center [387, 124] width 199 height 34
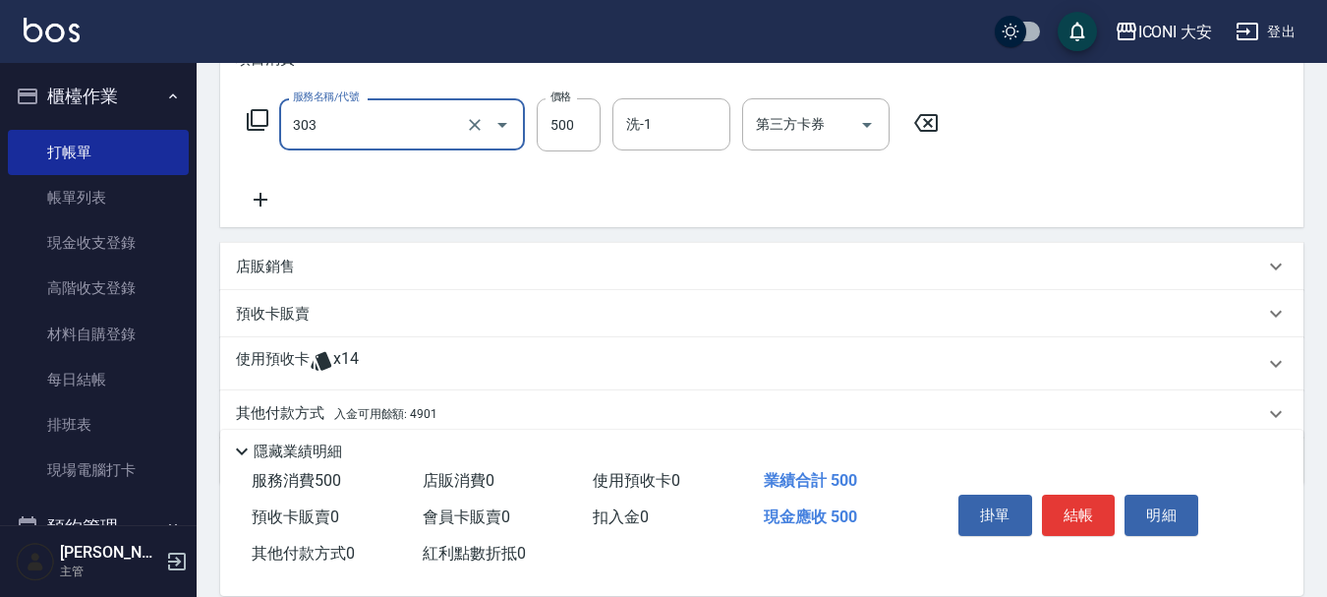
type input "洗+剪優惠(303)"
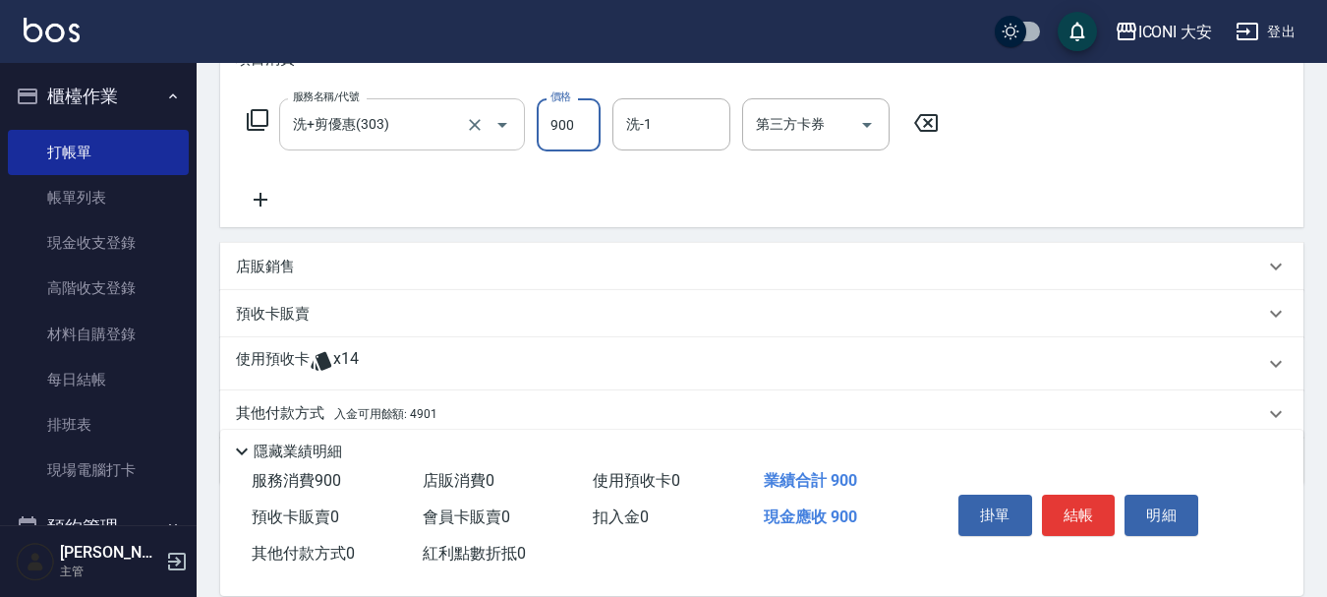
type input "900"
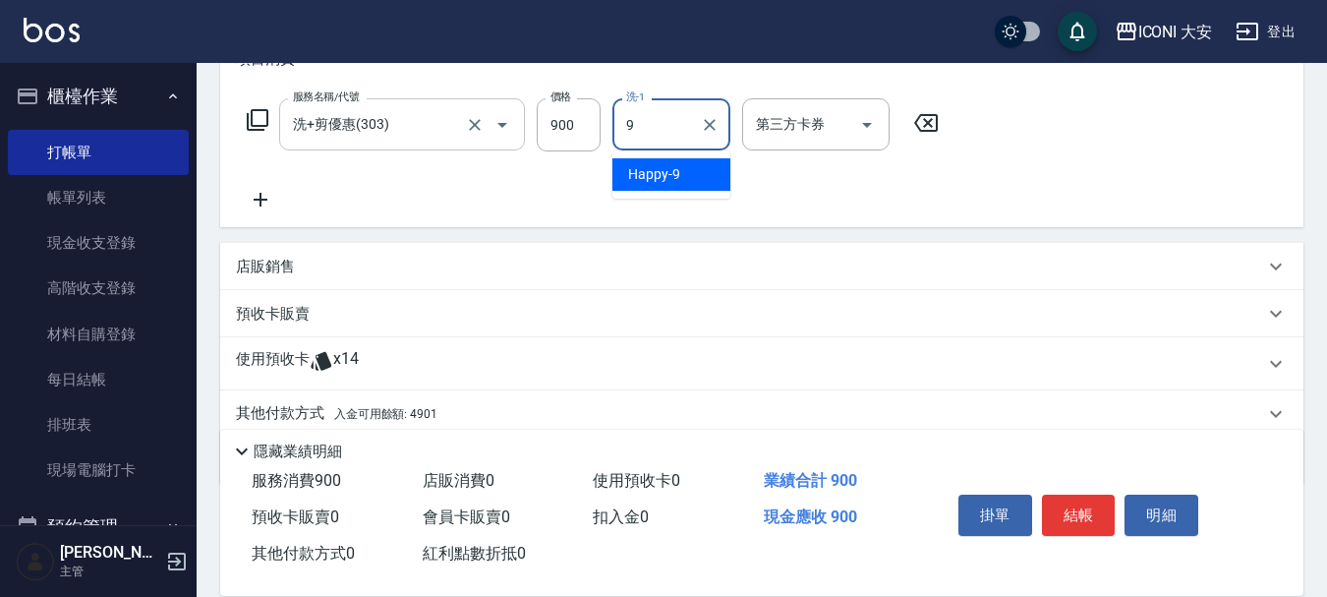
type input "Happy-9"
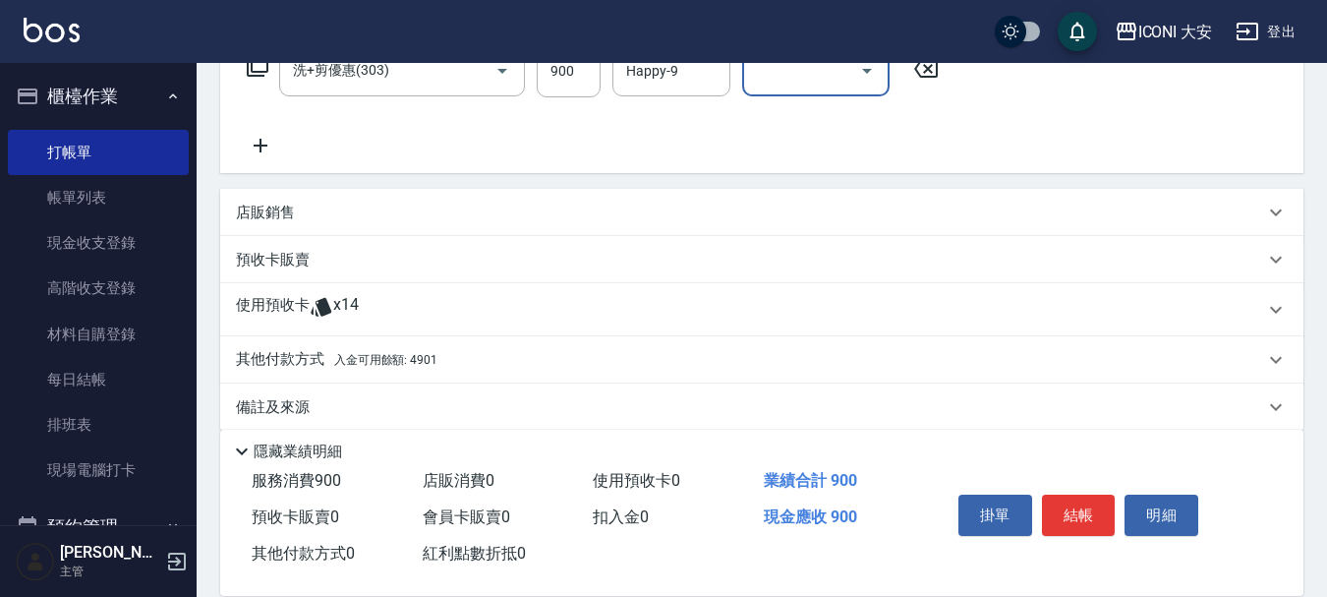
scroll to position [372, 0]
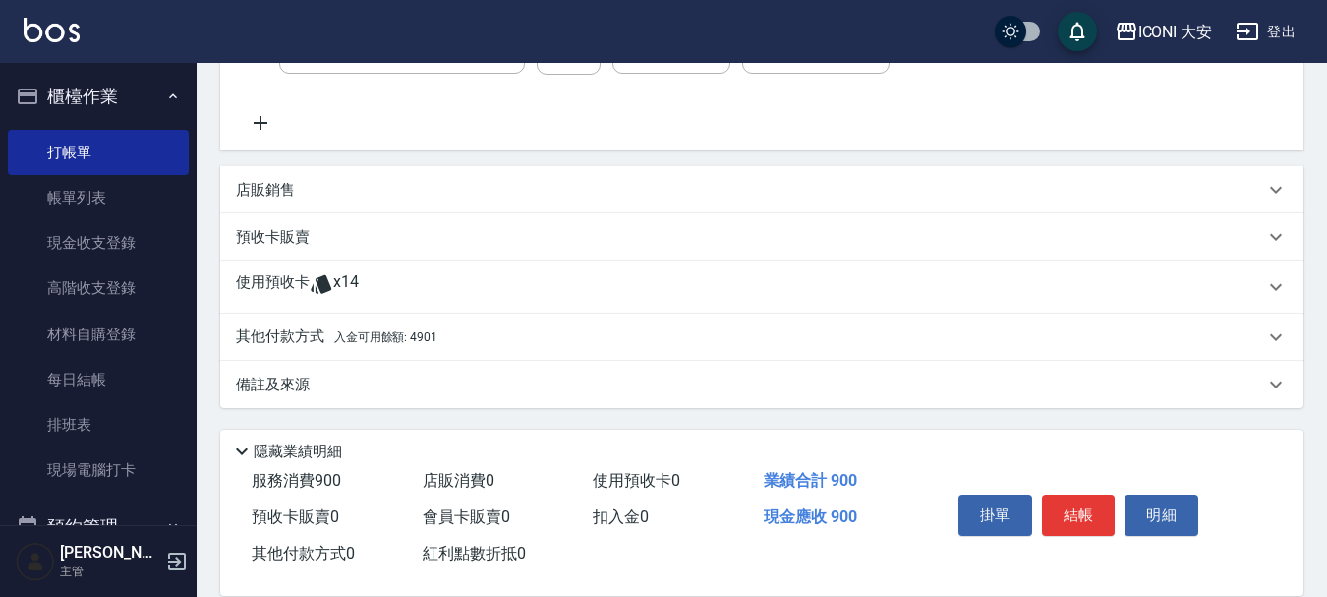
click at [410, 341] on span "入金可用餘額: 4901" at bounding box center [385, 337] width 103 height 14
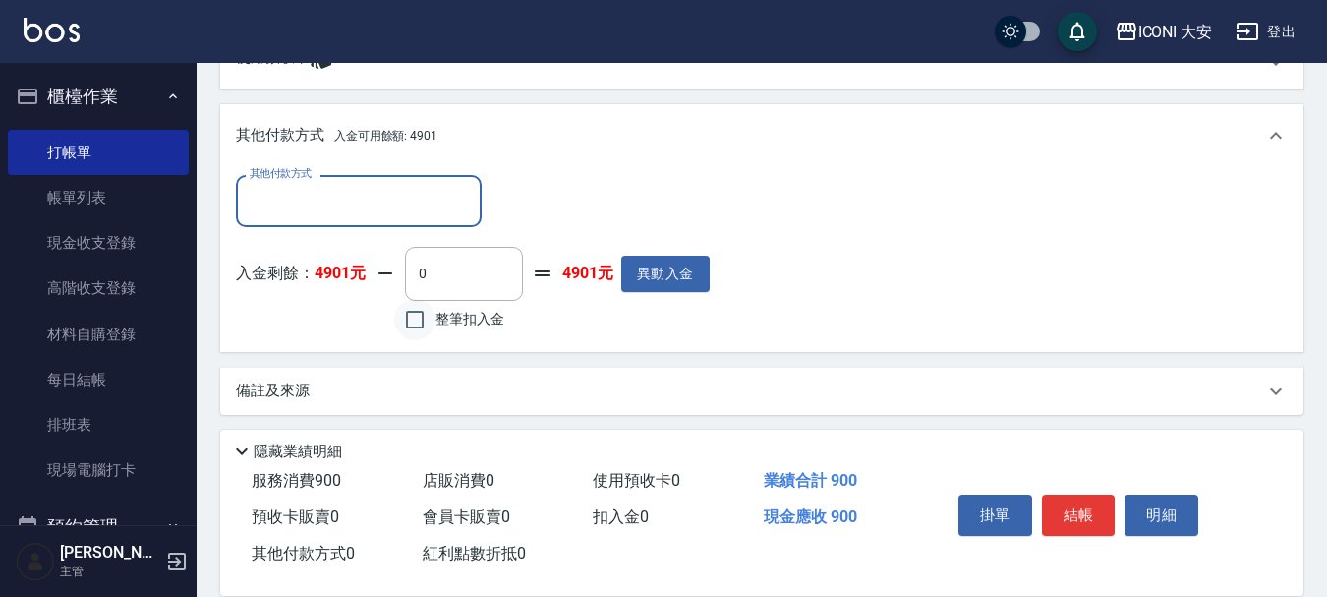
scroll to position [604, 0]
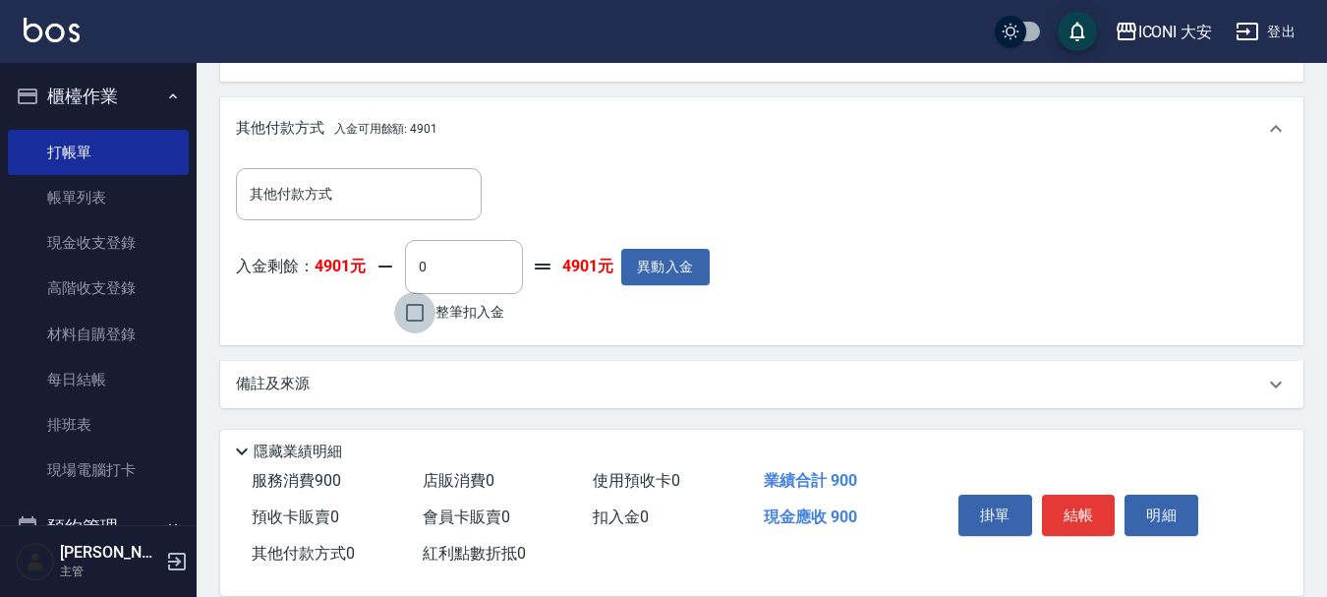
click at [418, 329] on input "整筆扣入金" at bounding box center [414, 312] width 41 height 41
checkbox input "true"
type input "900"
click at [1064, 496] on button "結帳" at bounding box center [1079, 515] width 74 height 41
